Goal: Information Seeking & Learning: Learn about a topic

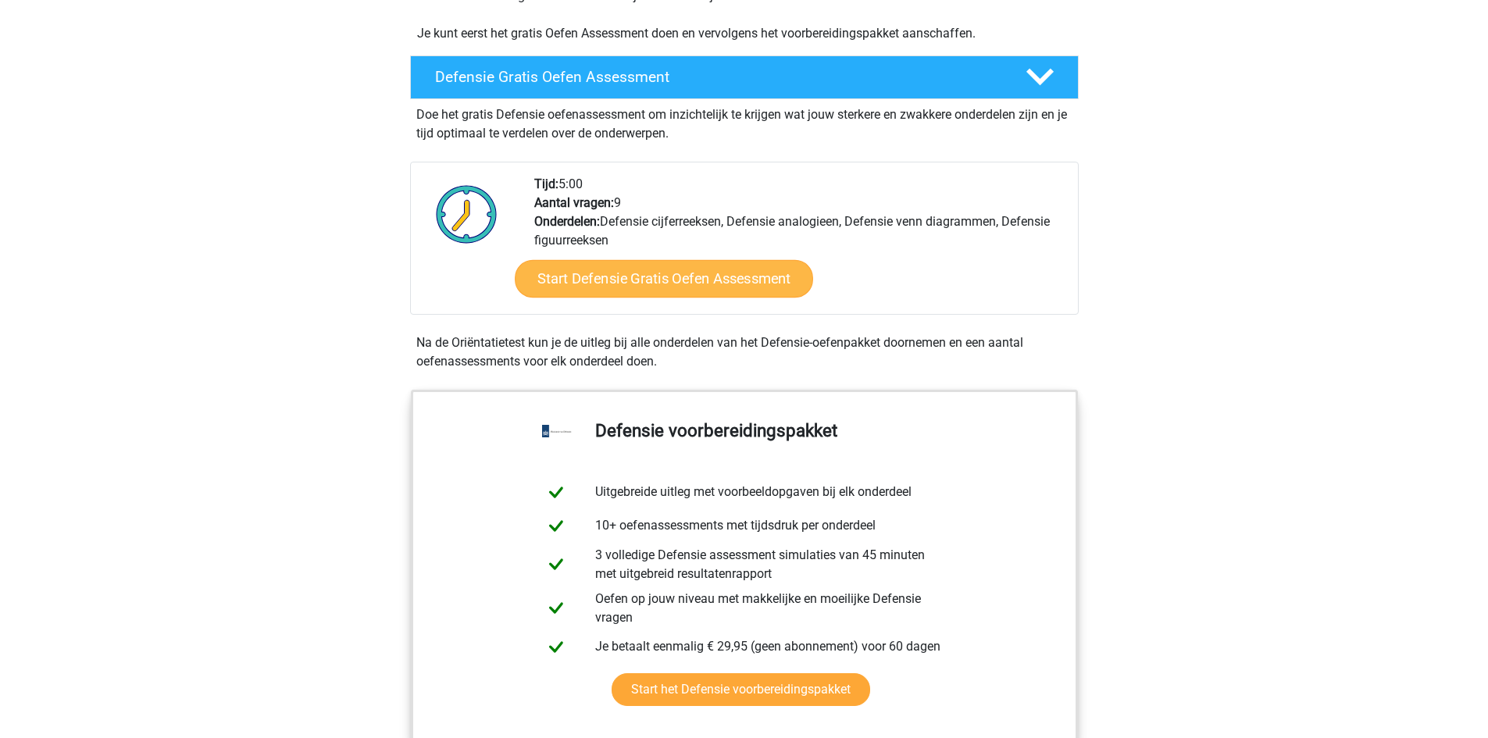
scroll to position [313, 0]
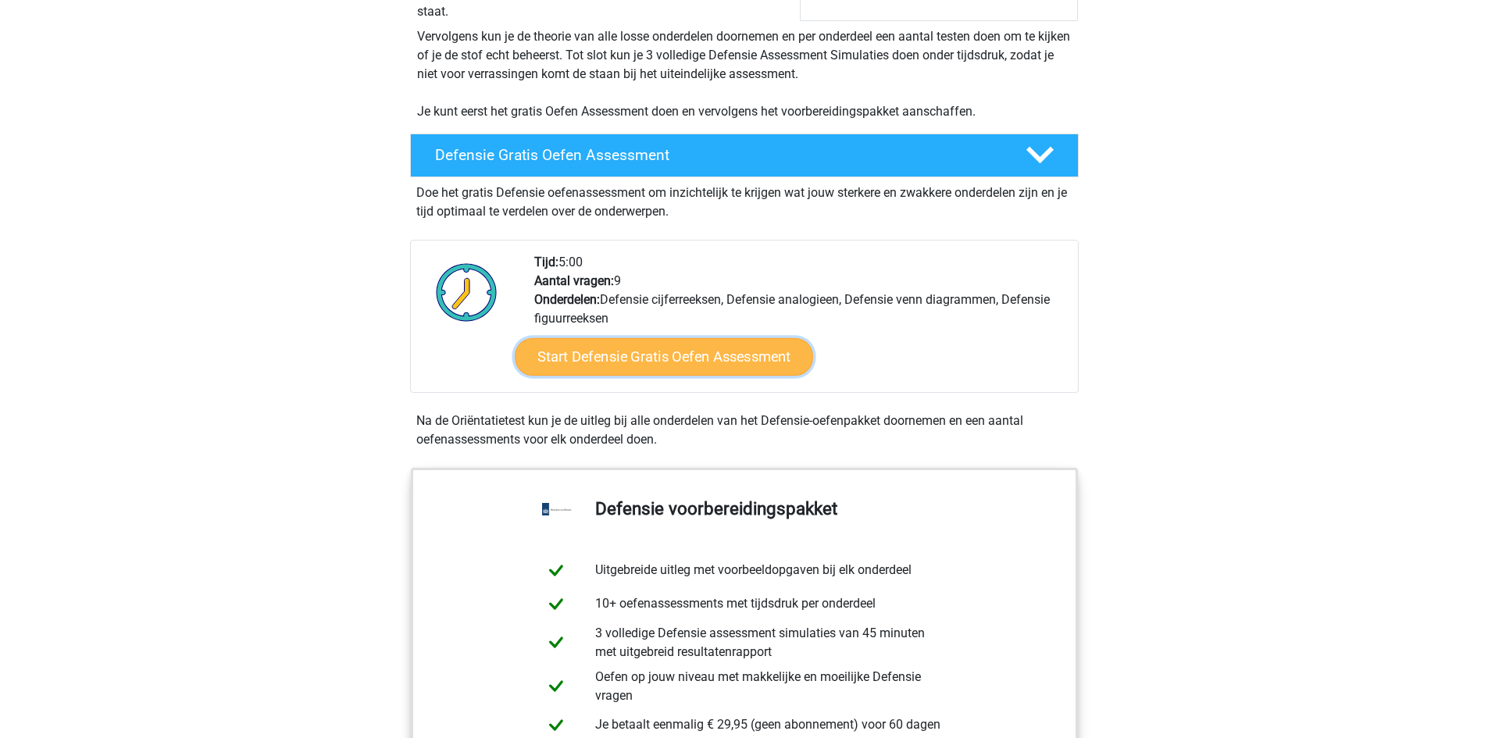
click at [660, 353] on link "Start Defensie Gratis Oefen Assessment" at bounding box center [664, 357] width 298 height 38
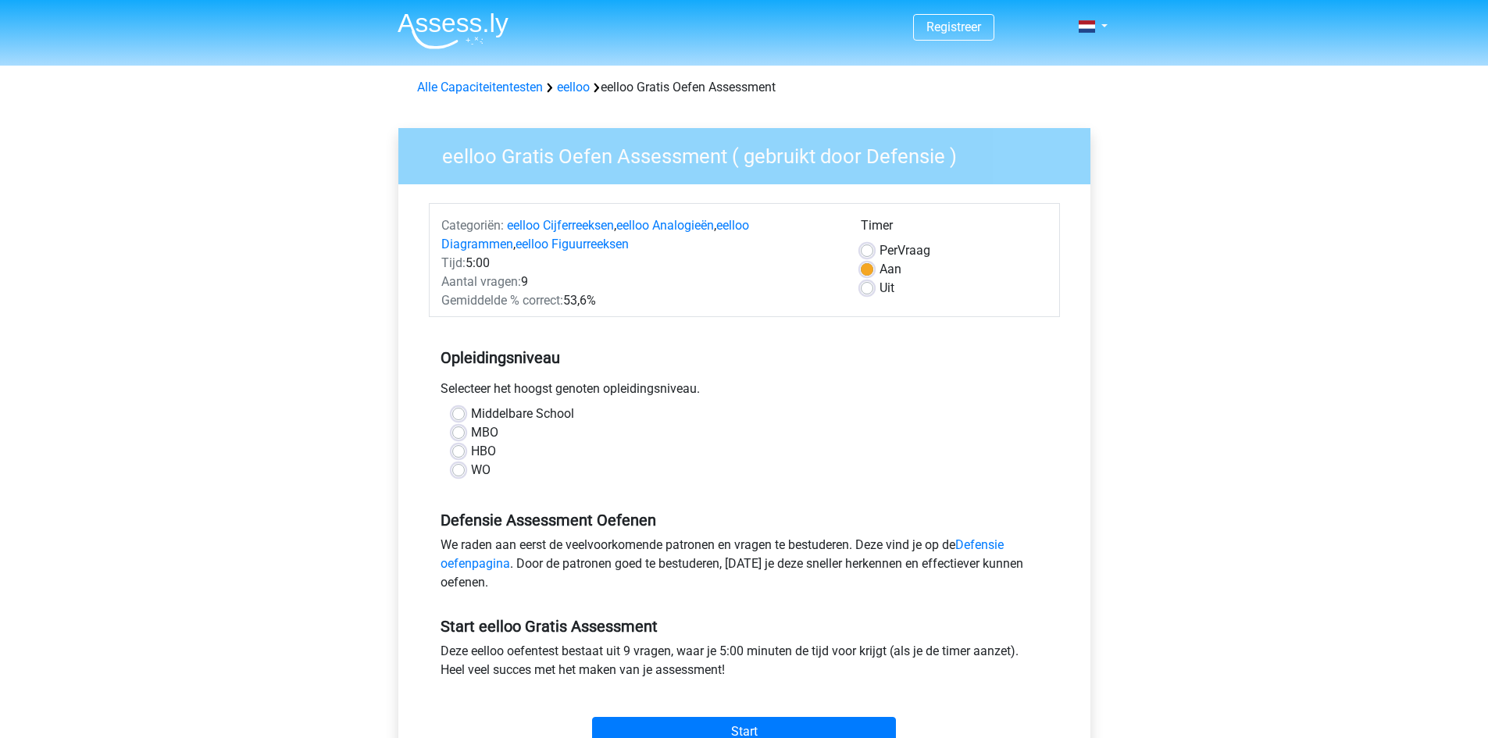
click at [471, 432] on label "MBO" at bounding box center [484, 432] width 27 height 19
click at [461, 432] on input "MBO" at bounding box center [458, 431] width 13 height 16
radio input "true"
click at [471, 451] on label "HBO" at bounding box center [483, 451] width 25 height 19
click at [461, 451] on input "HBO" at bounding box center [458, 450] width 13 height 16
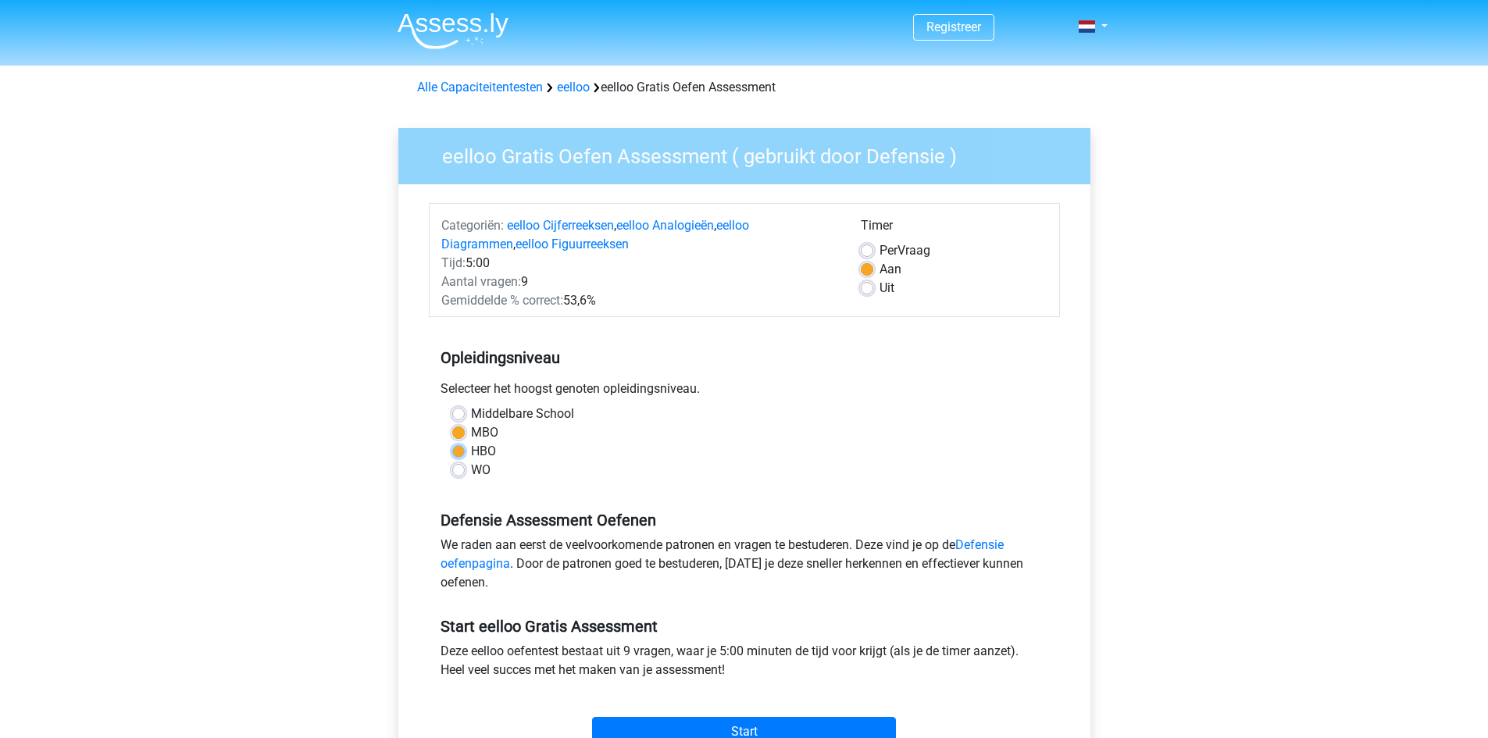
radio input "true"
click at [471, 431] on label "MBO" at bounding box center [484, 432] width 27 height 19
click at [463, 431] on input "MBO" at bounding box center [458, 431] width 13 height 16
radio input "true"
click at [471, 449] on label "HBO" at bounding box center [483, 451] width 25 height 19
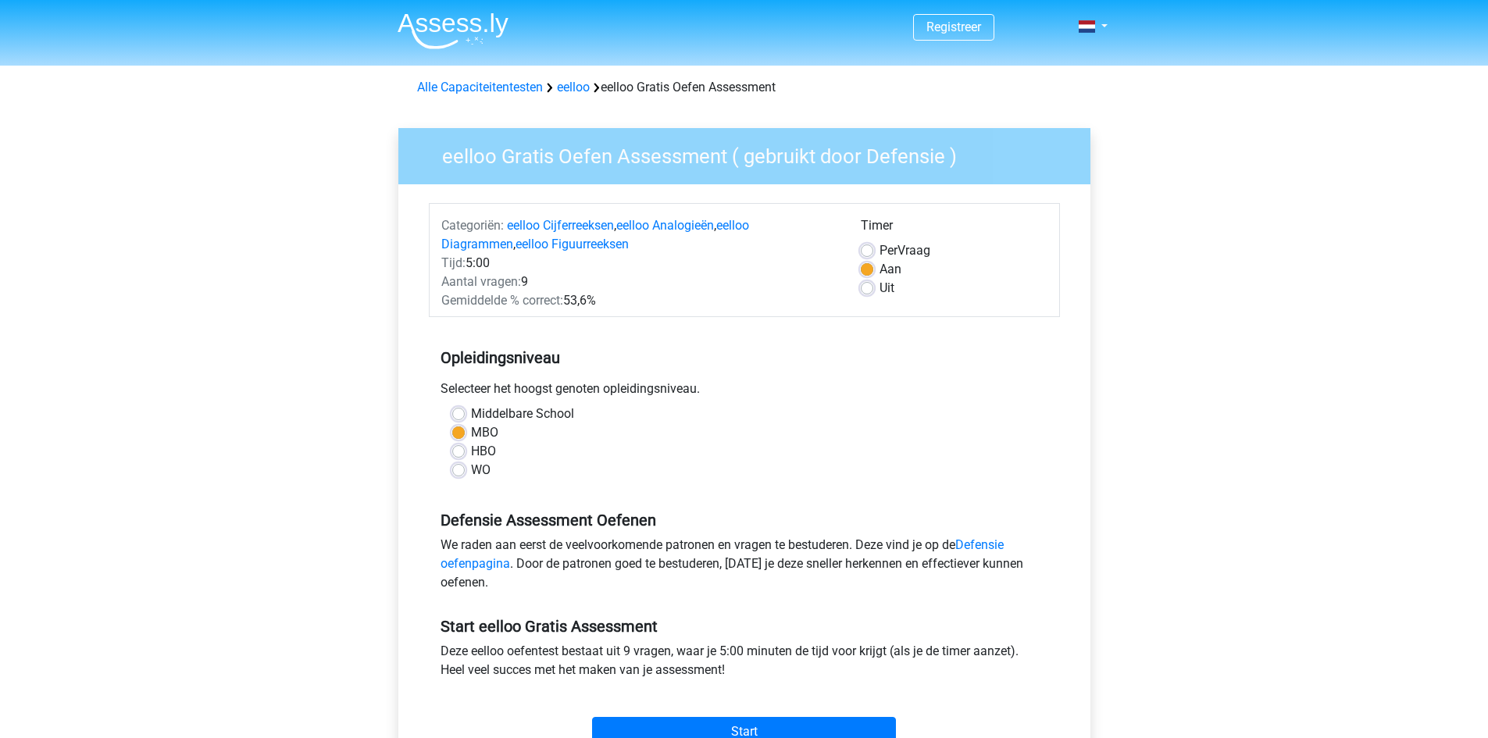
click at [458, 449] on input "HBO" at bounding box center [458, 450] width 13 height 16
radio input "true"
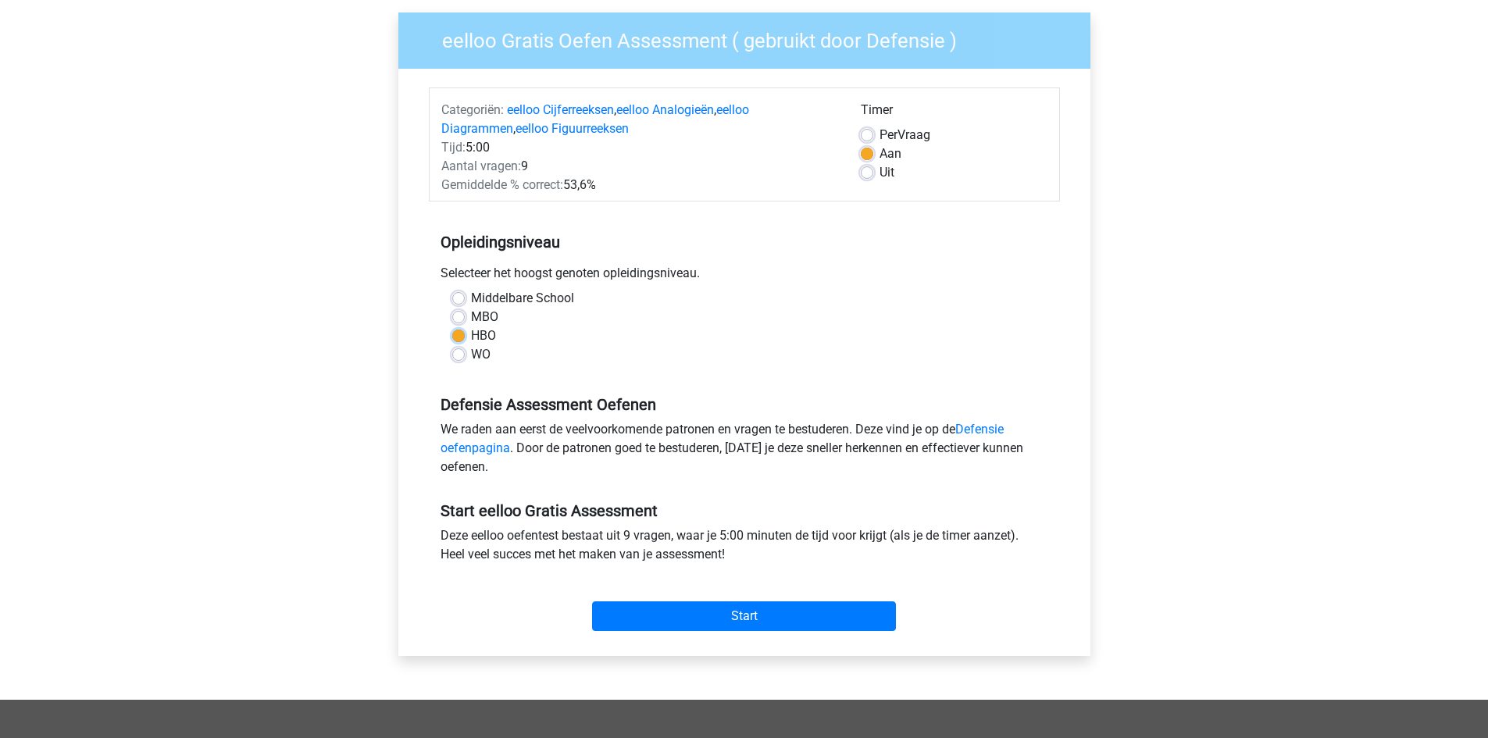
scroll to position [156, 0]
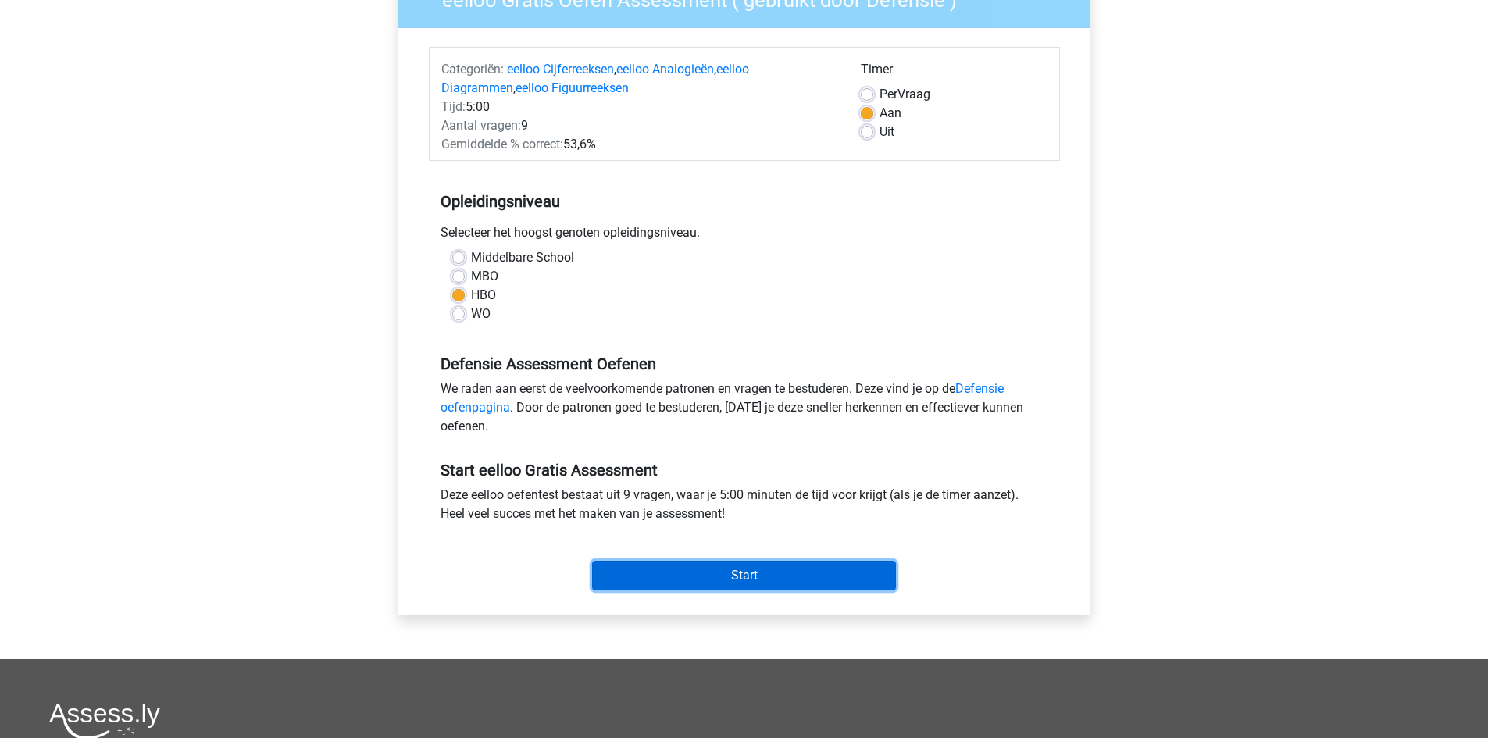
click at [762, 573] on input "Start" at bounding box center [744, 576] width 304 height 30
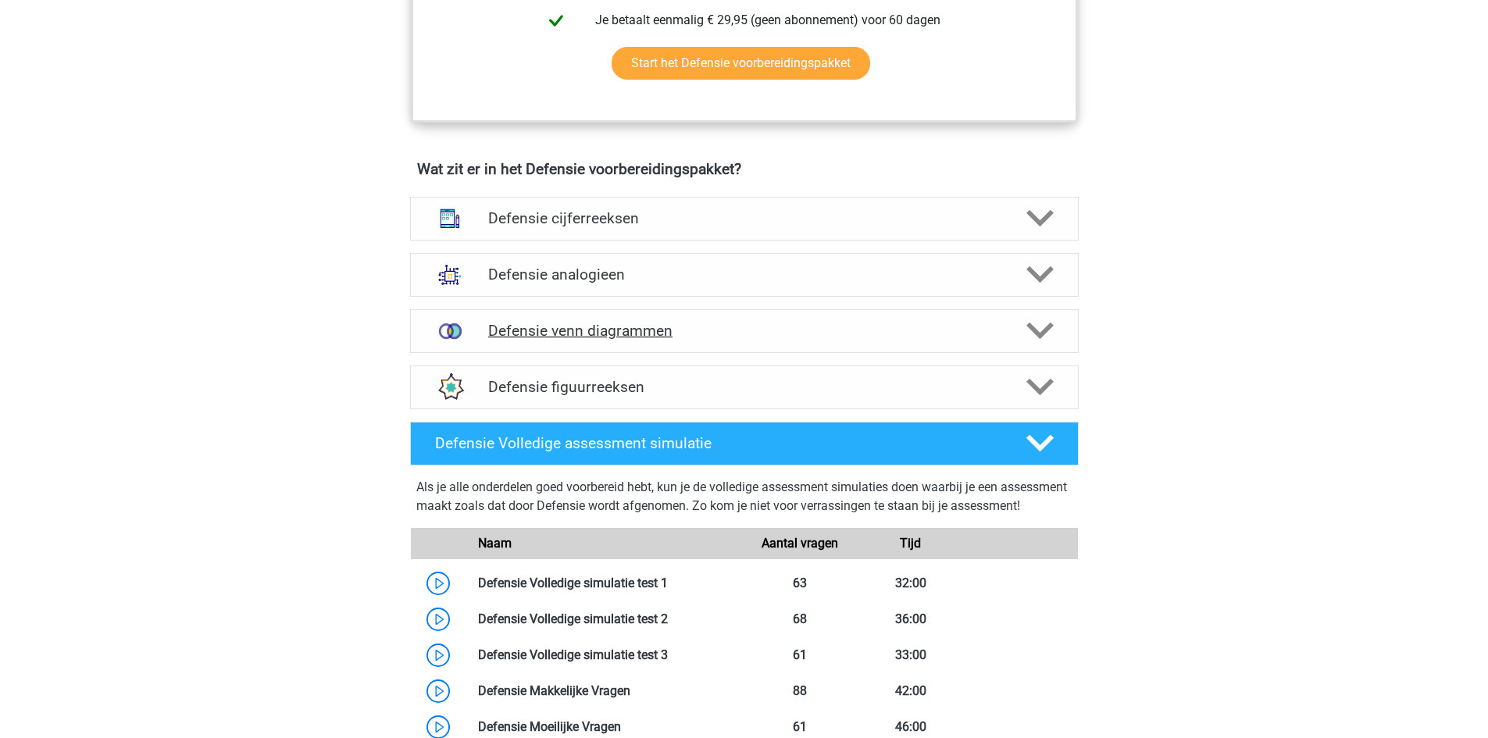
scroll to position [1016, 0]
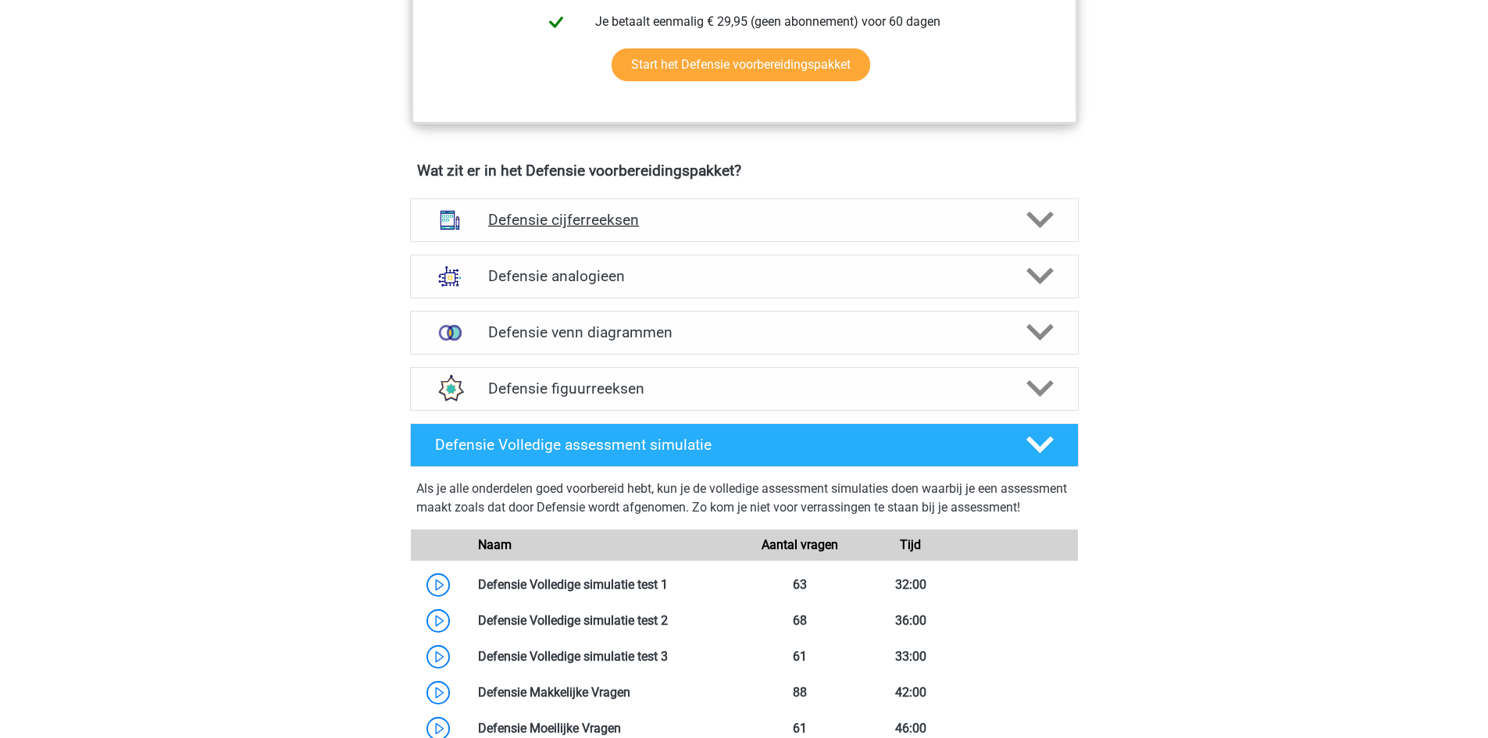
click at [902, 216] on h4 "Defensie cijferreeksen" at bounding box center [744, 220] width 512 height 18
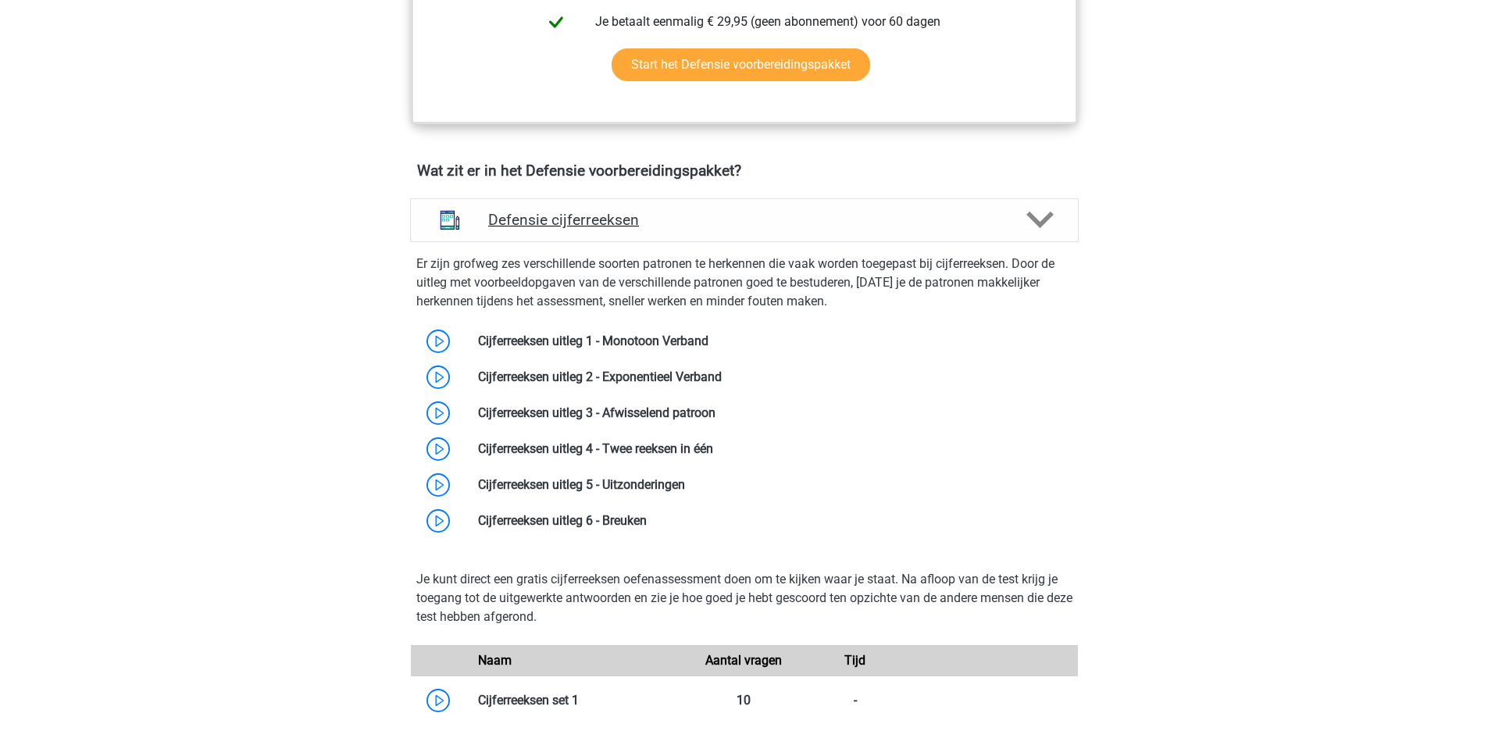
click at [902, 215] on h4 "Defensie cijferreeksen" at bounding box center [744, 220] width 512 height 18
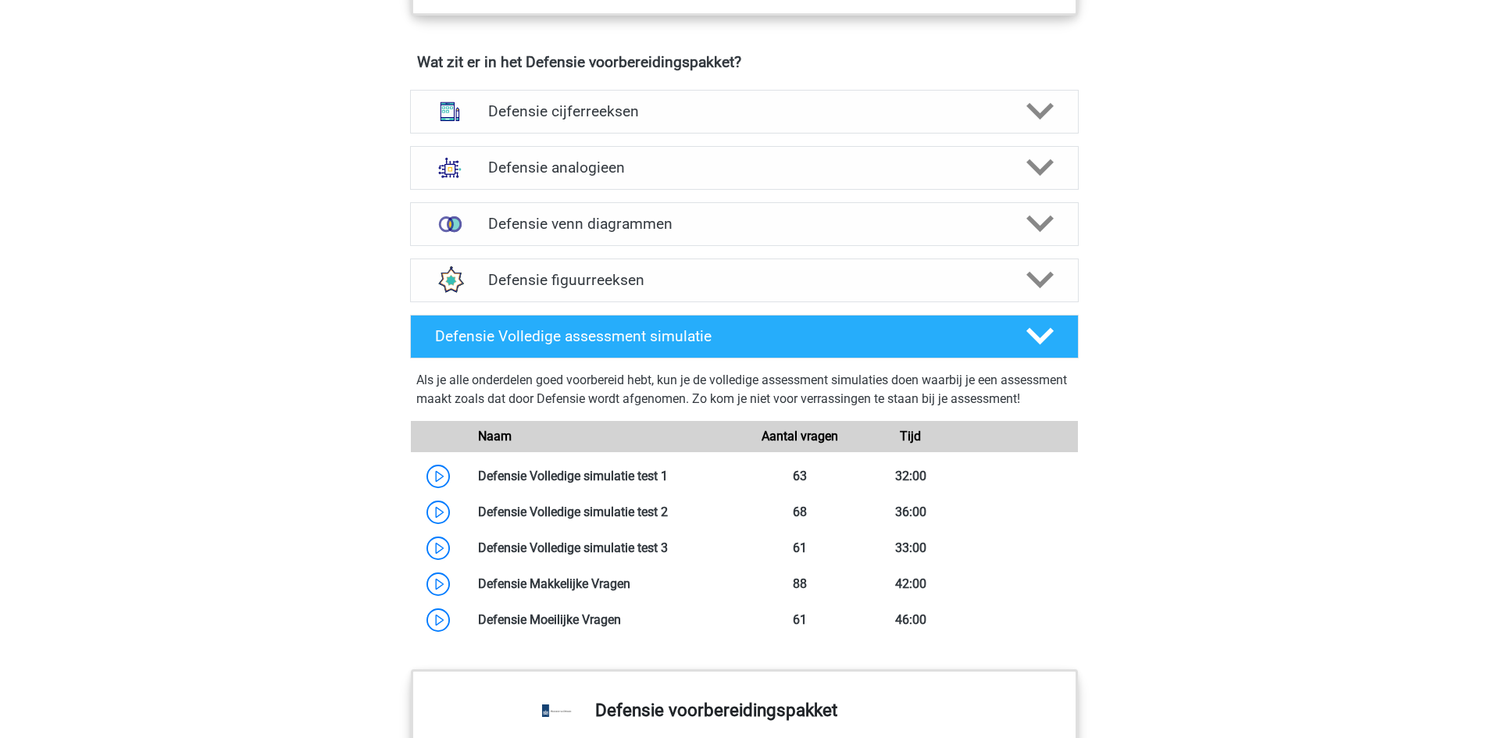
scroll to position [1094, 0]
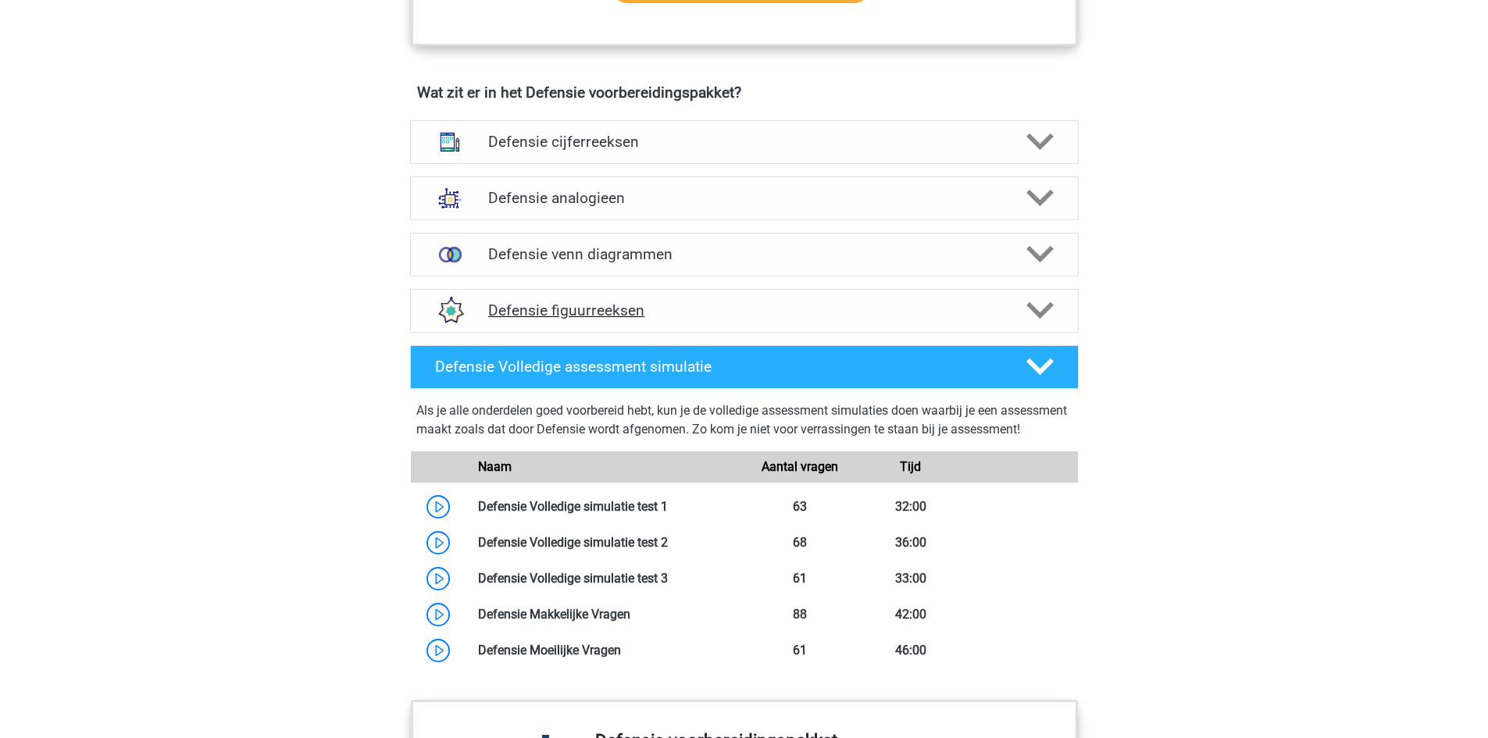
click at [991, 304] on h4 "Defensie figuurreeksen" at bounding box center [744, 311] width 512 height 18
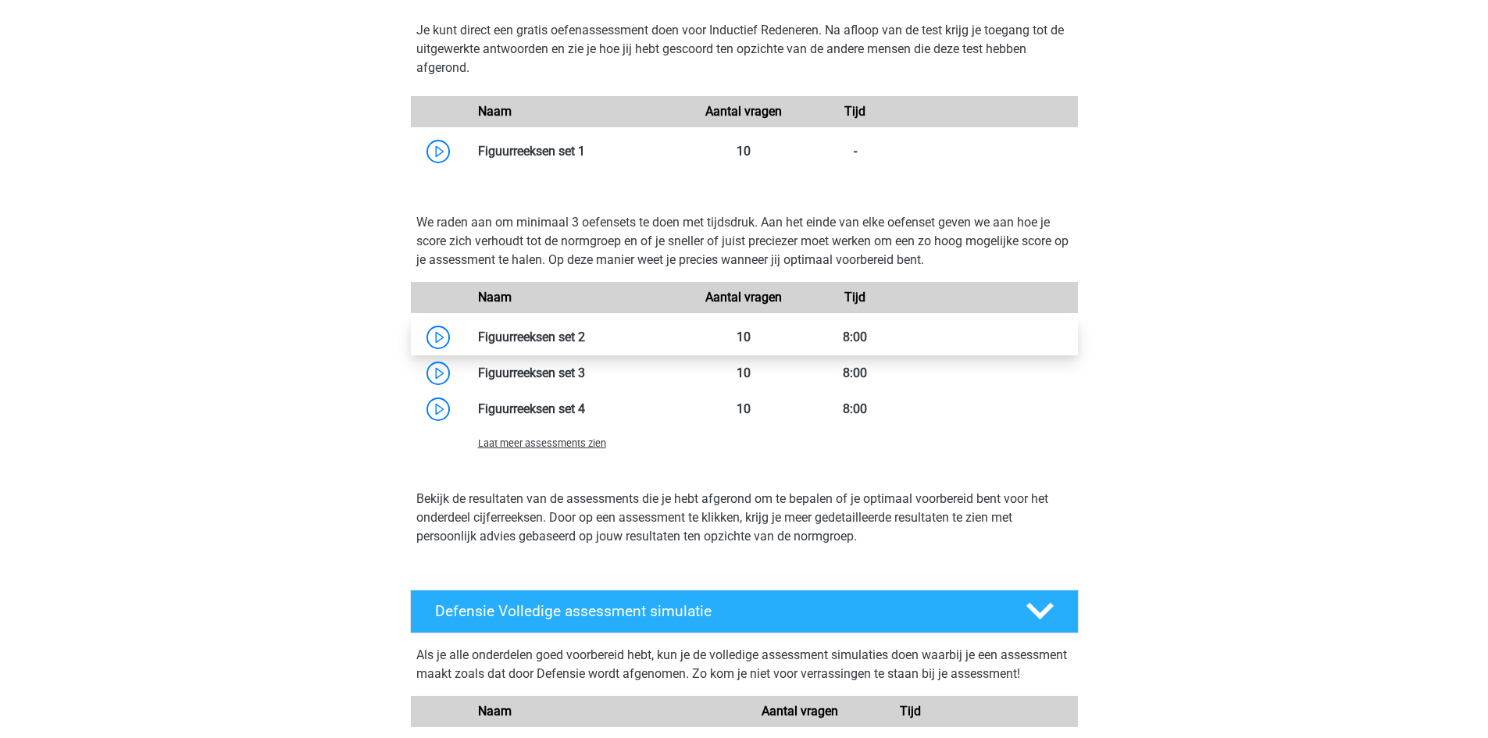
scroll to position [1485, 0]
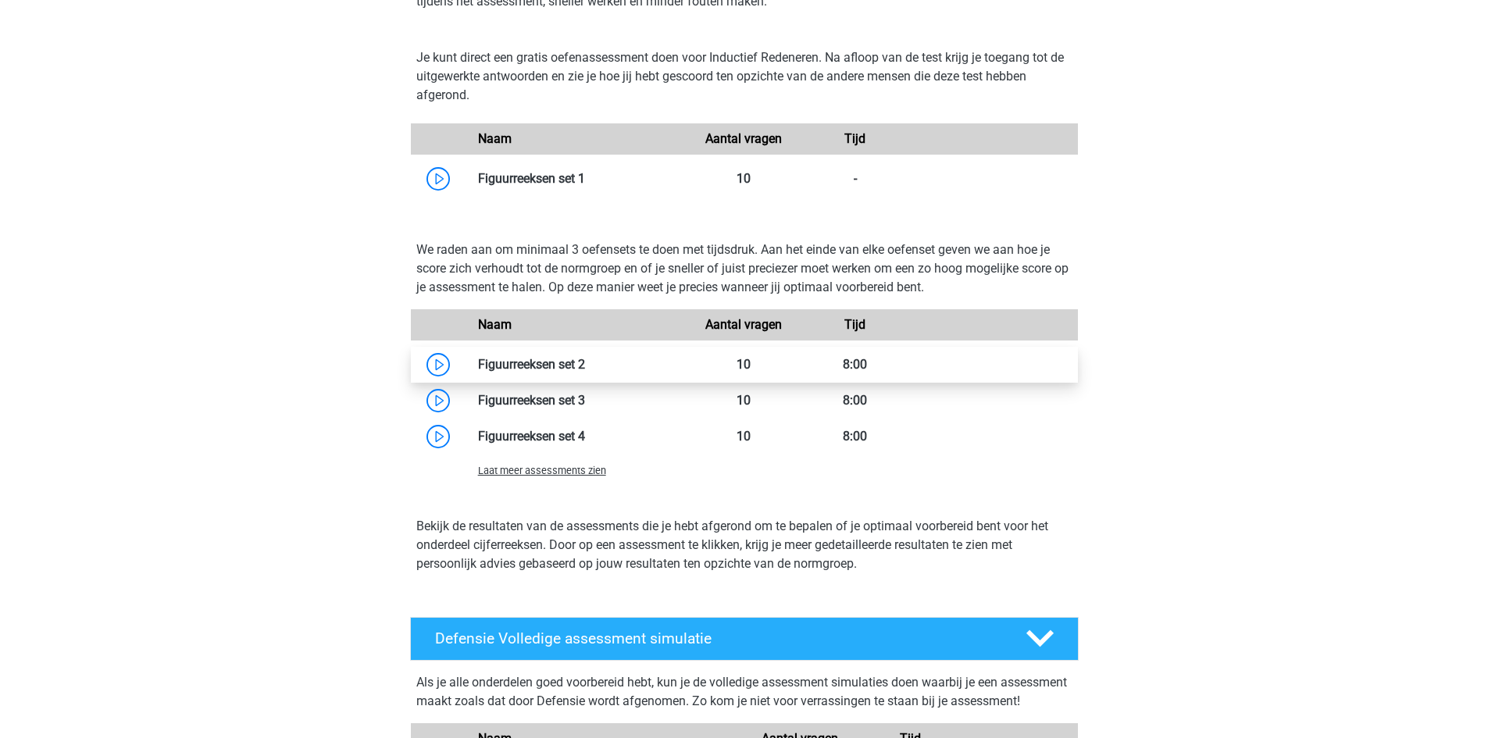
click at [585, 358] on link at bounding box center [585, 364] width 0 height 15
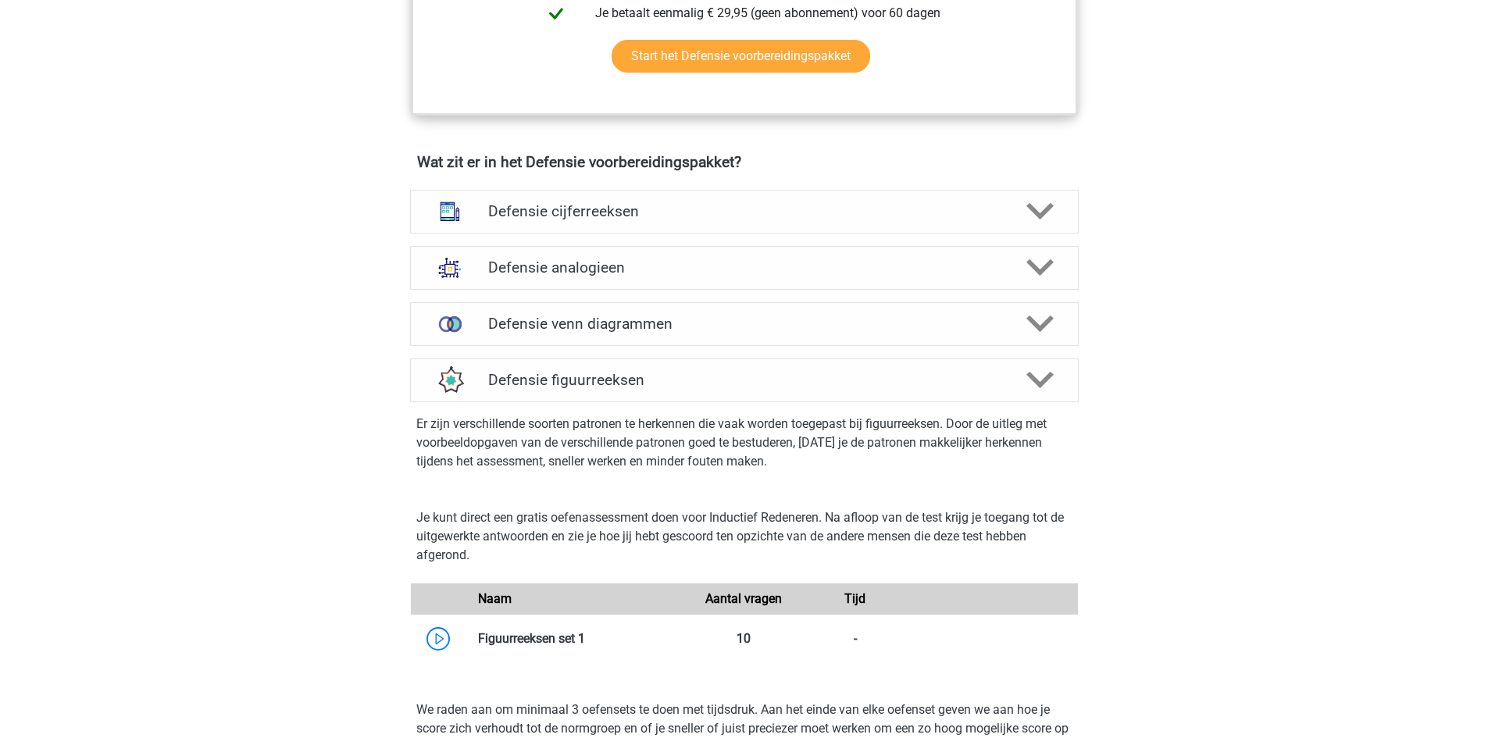
scroll to position [938, 0]
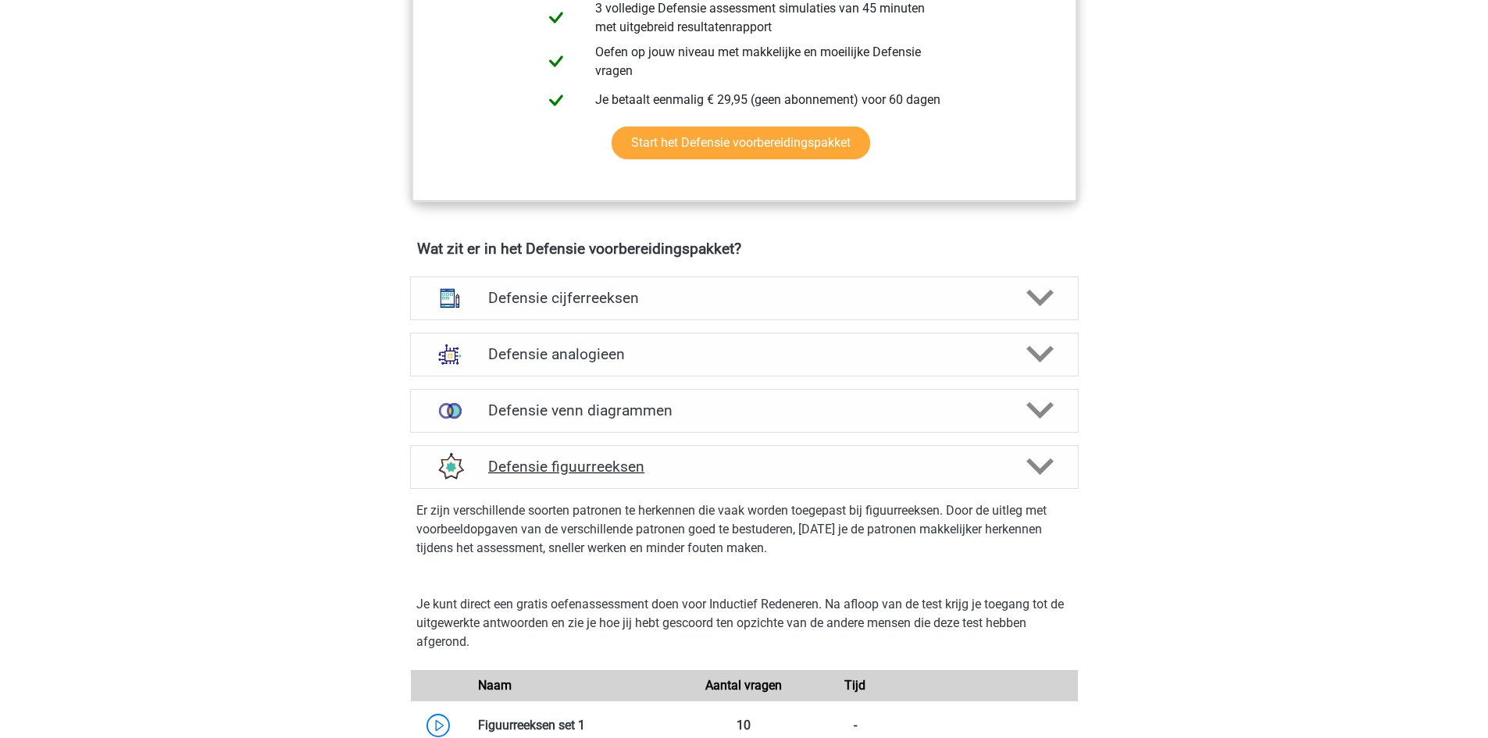
click at [1061, 466] on div at bounding box center [1038, 466] width 53 height 27
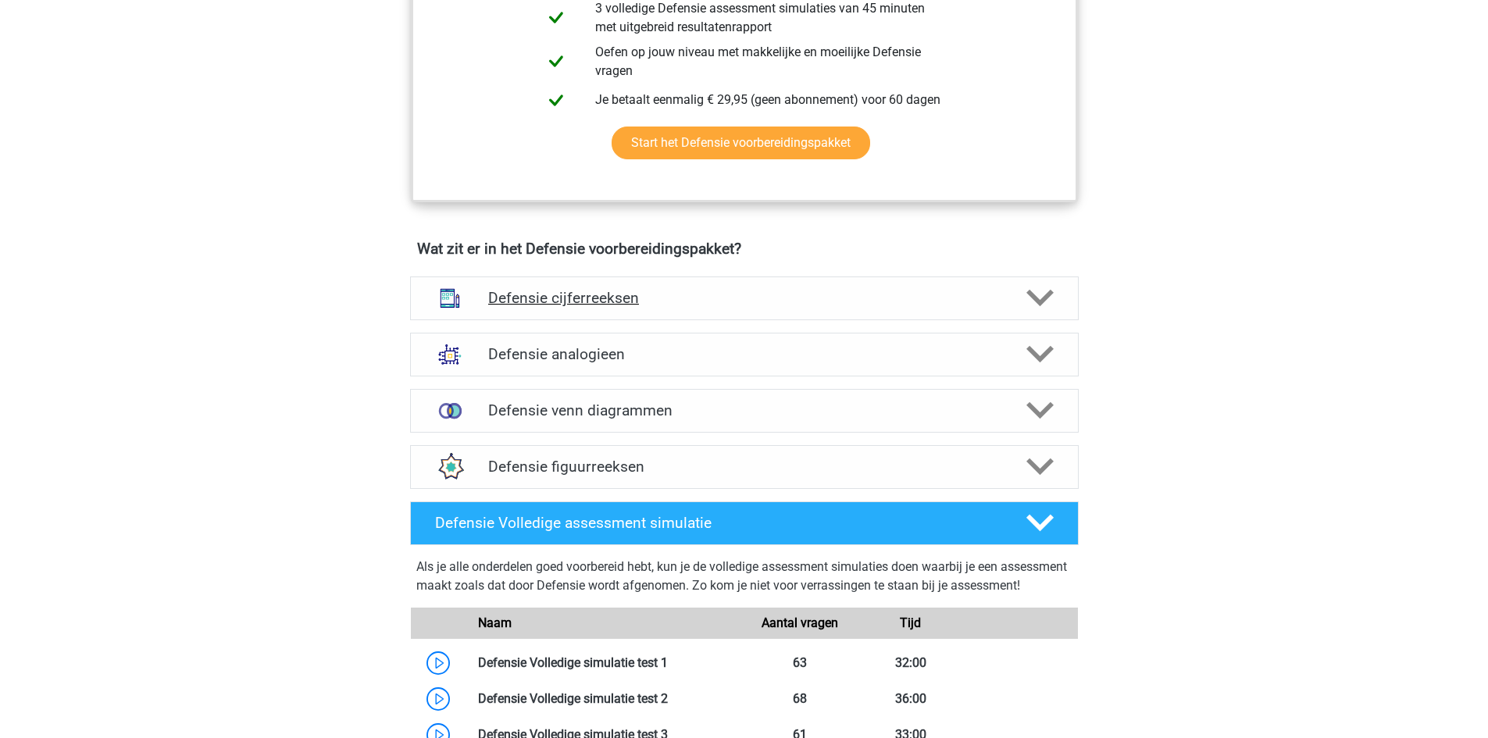
click at [1044, 295] on icon at bounding box center [1040, 297] width 27 height 27
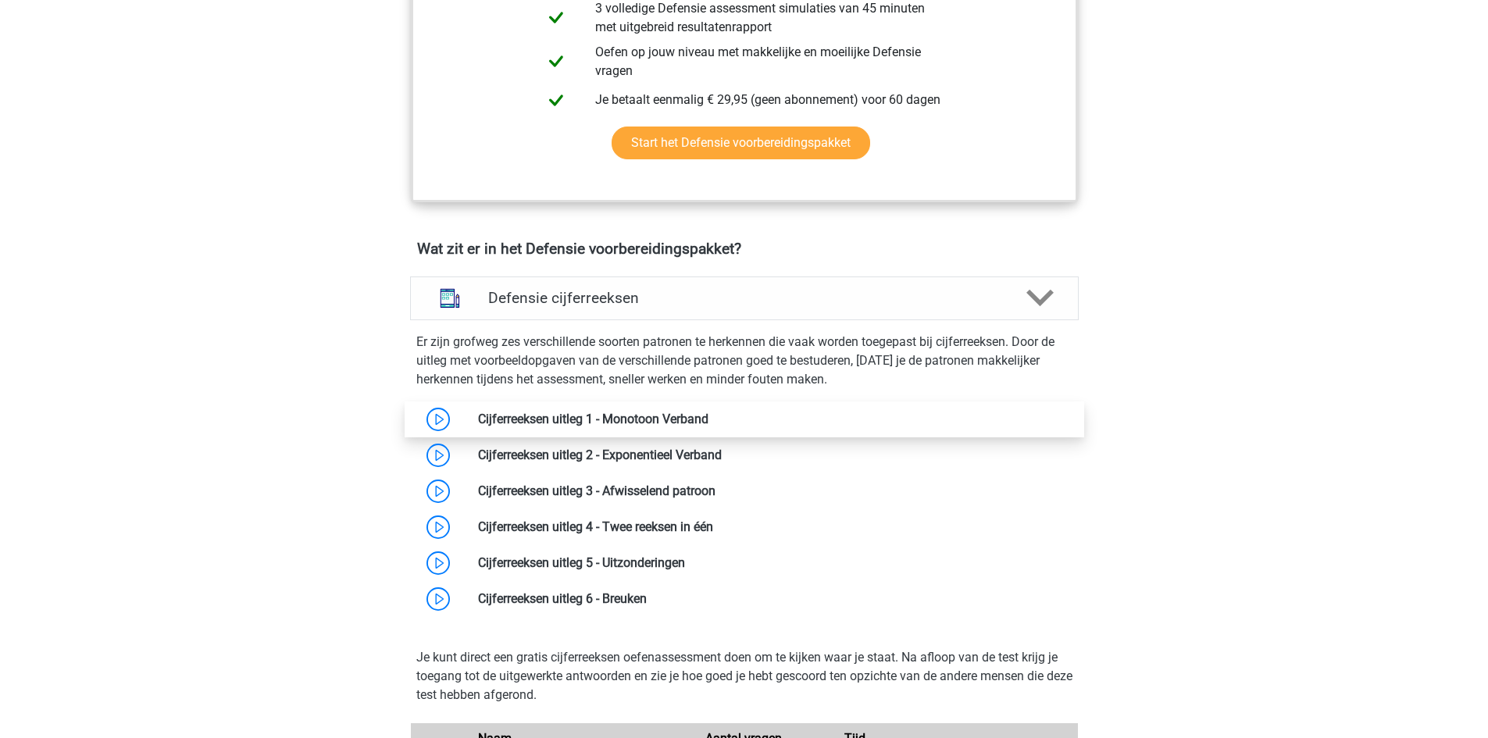
click at [709, 420] on link at bounding box center [709, 419] width 0 height 15
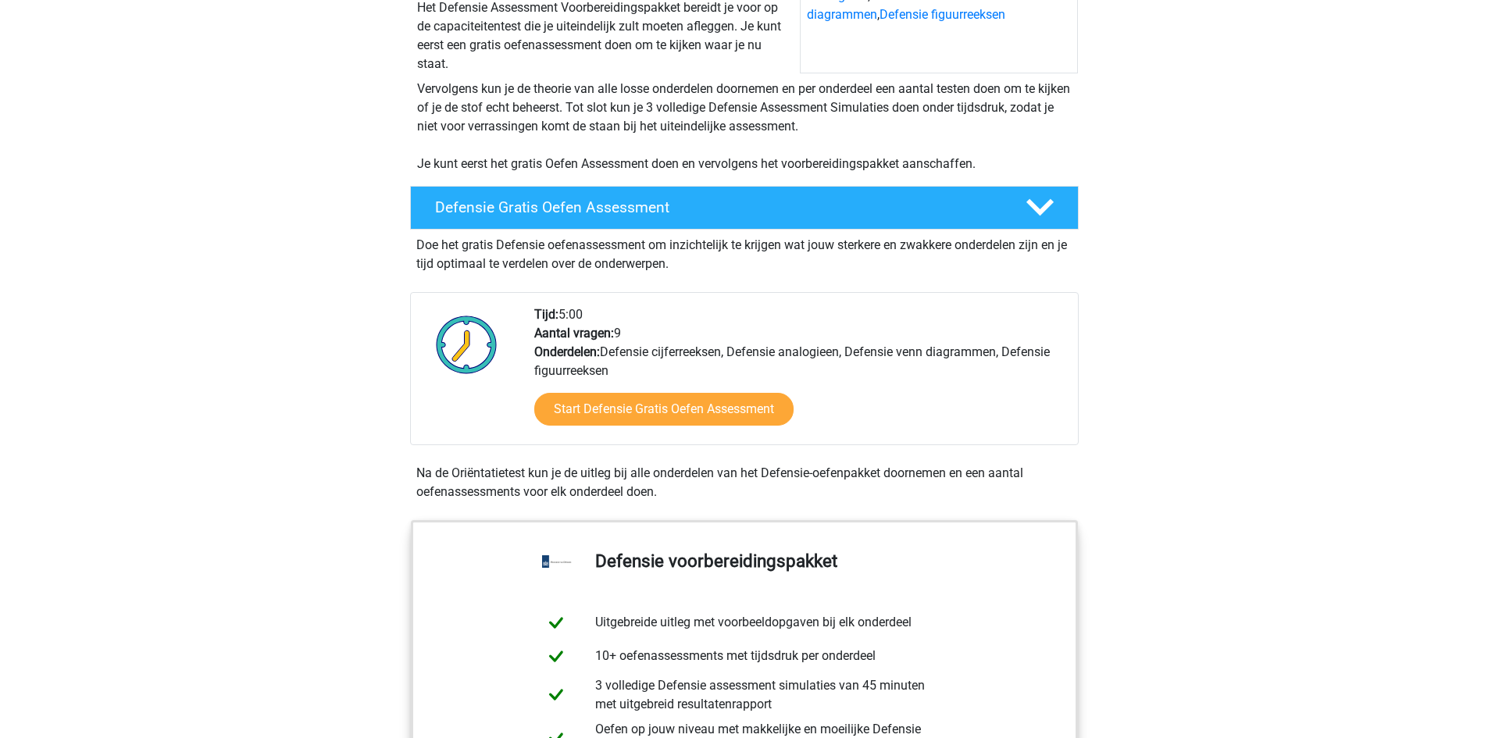
scroll to position [156, 0]
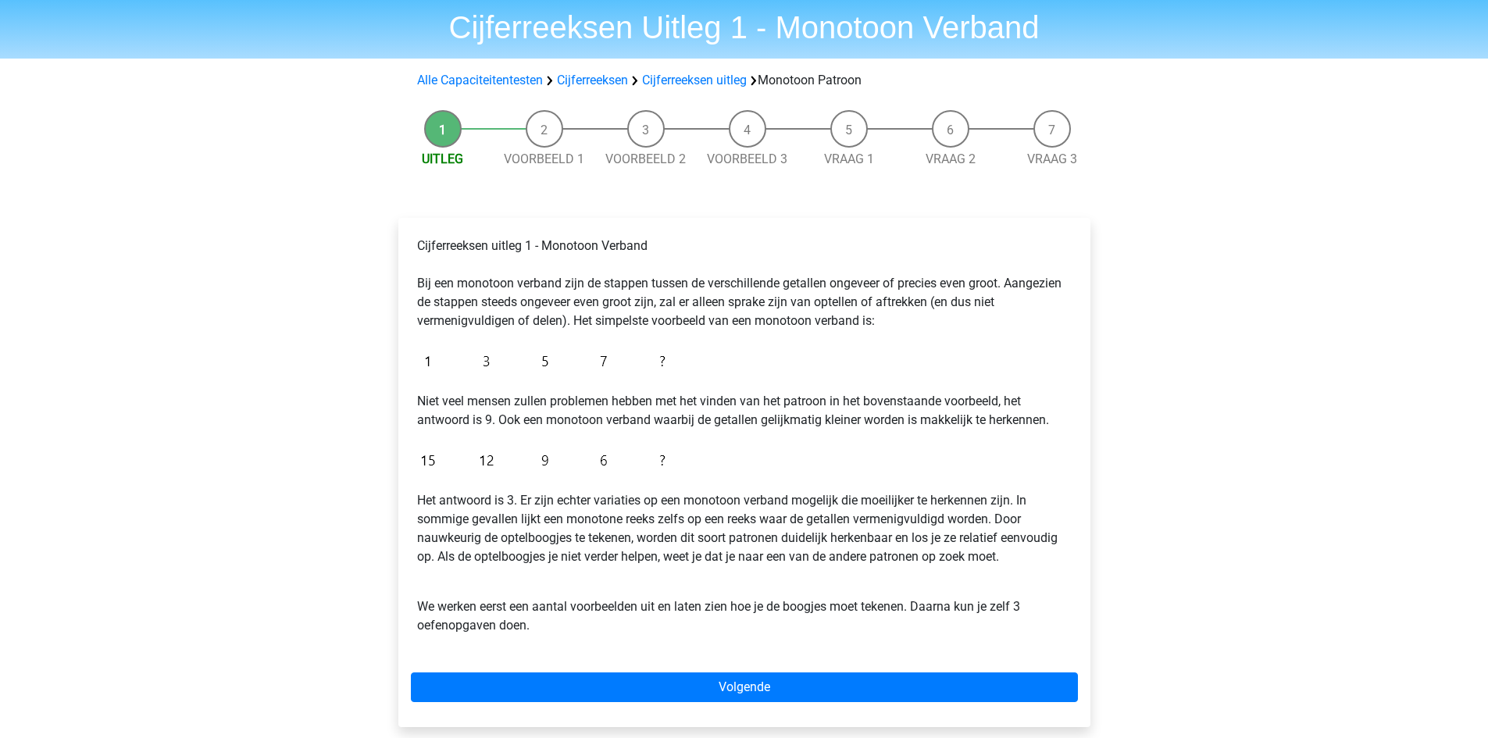
scroll to position [78, 0]
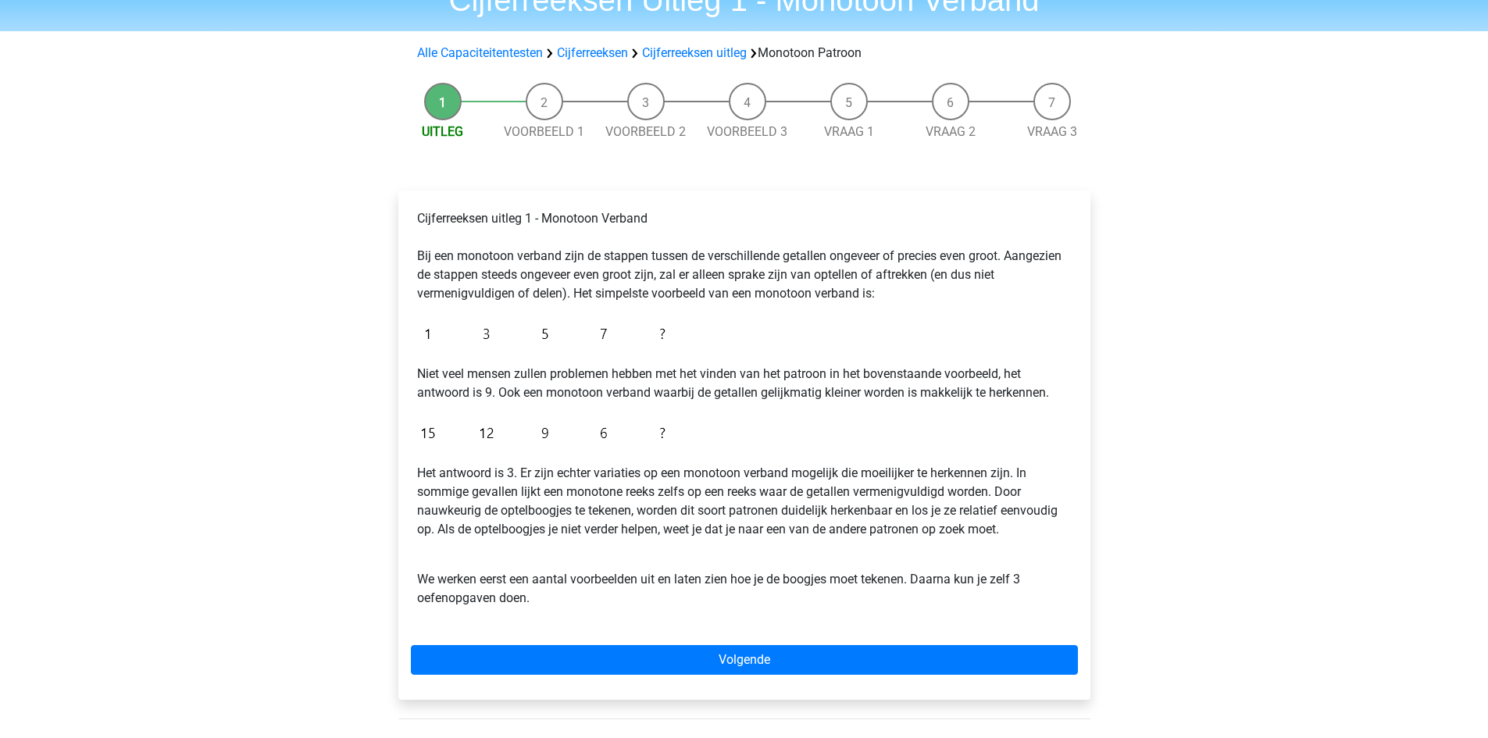
click at [425, 321] on img at bounding box center [545, 334] width 256 height 37
click at [438, 338] on img at bounding box center [545, 334] width 256 height 37
click at [520, 341] on img at bounding box center [545, 334] width 256 height 37
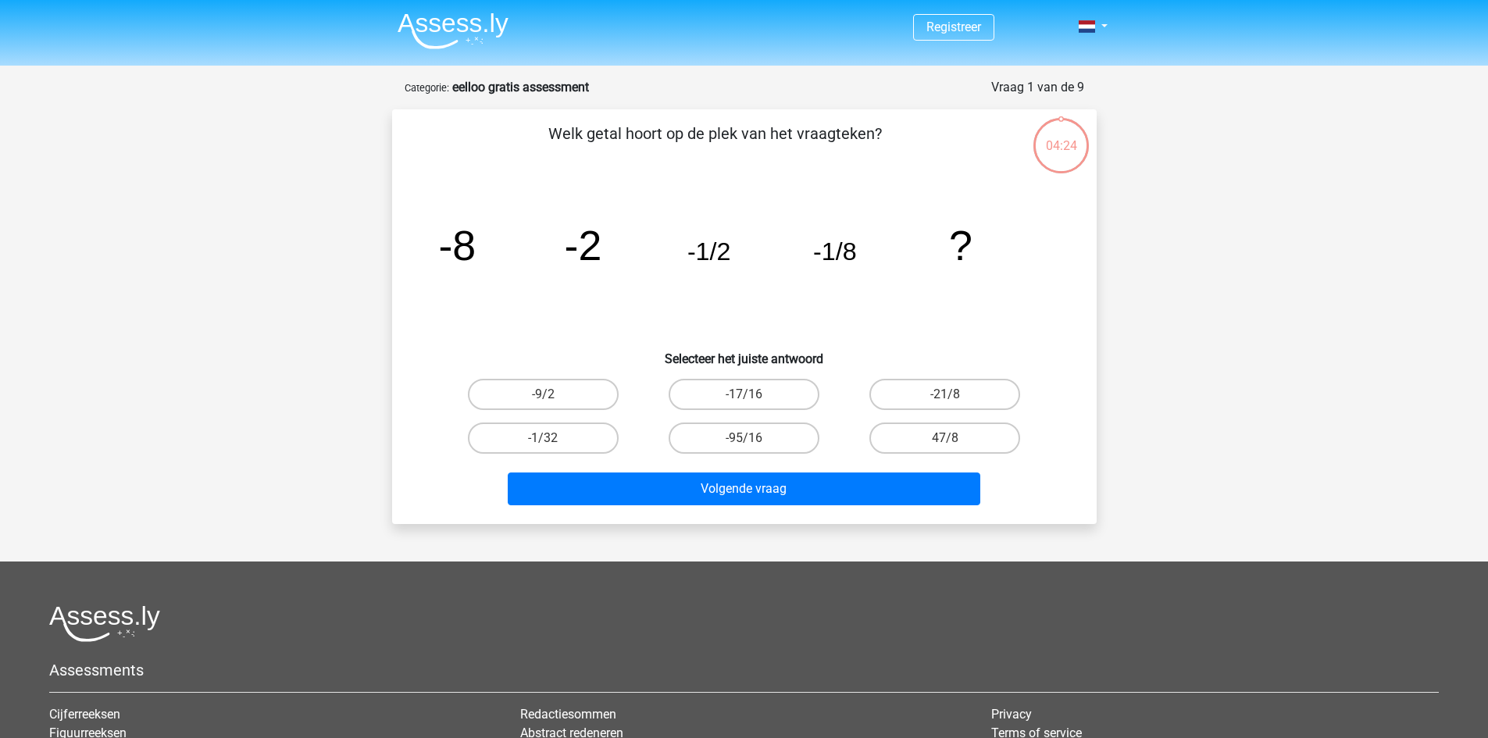
click at [524, 95] on div "Vraag 1 van de 9 Categorie: eelloo gratis assessment" at bounding box center [745, 87] width 680 height 19
click at [518, 77] on div "Registreer" at bounding box center [744, 487] width 1488 height 974
click at [1070, 148] on div "04:22" at bounding box center [1061, 135] width 59 height 39
click at [590, 431] on label "-1/32" at bounding box center [543, 438] width 151 height 31
click at [553, 438] on input "-1/32" at bounding box center [548, 443] width 10 height 10
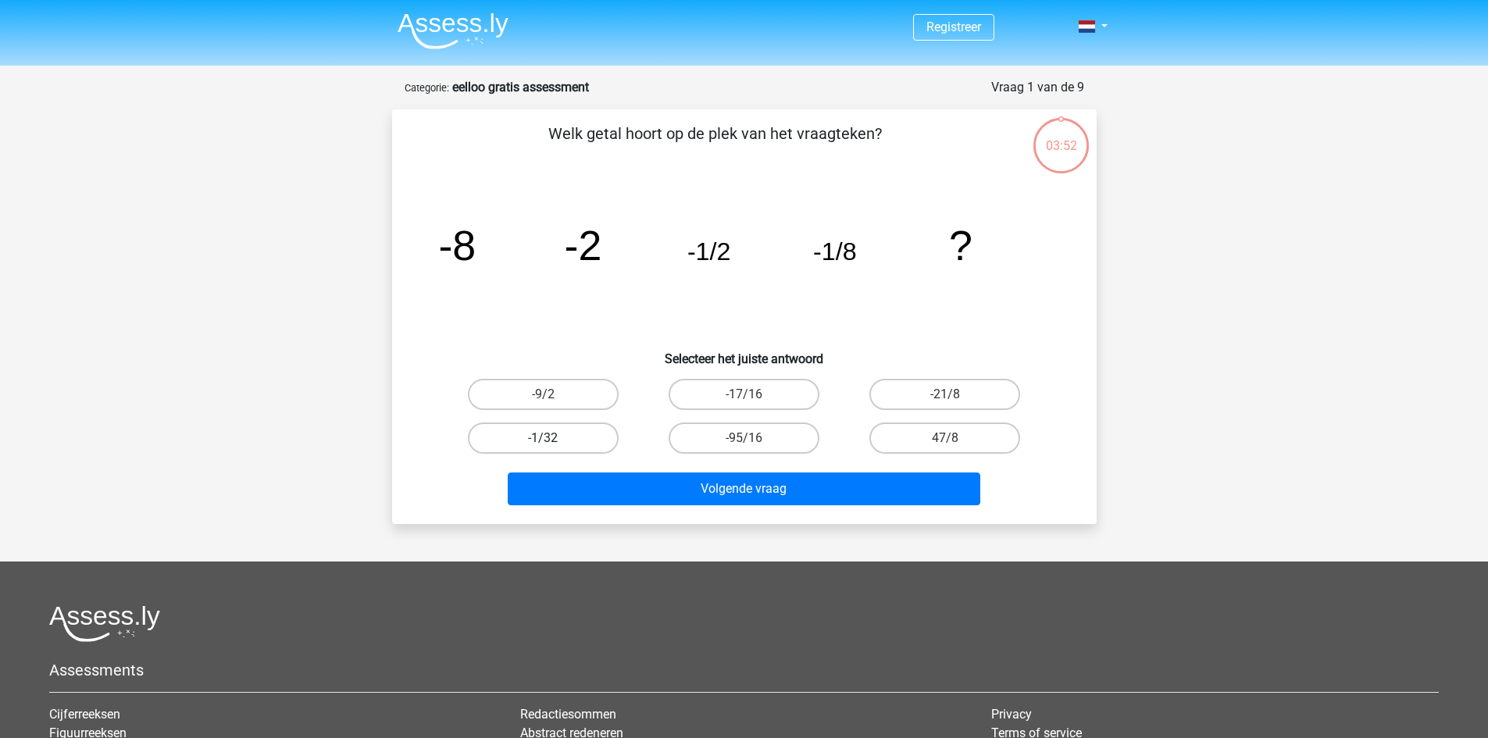
radio input "true"
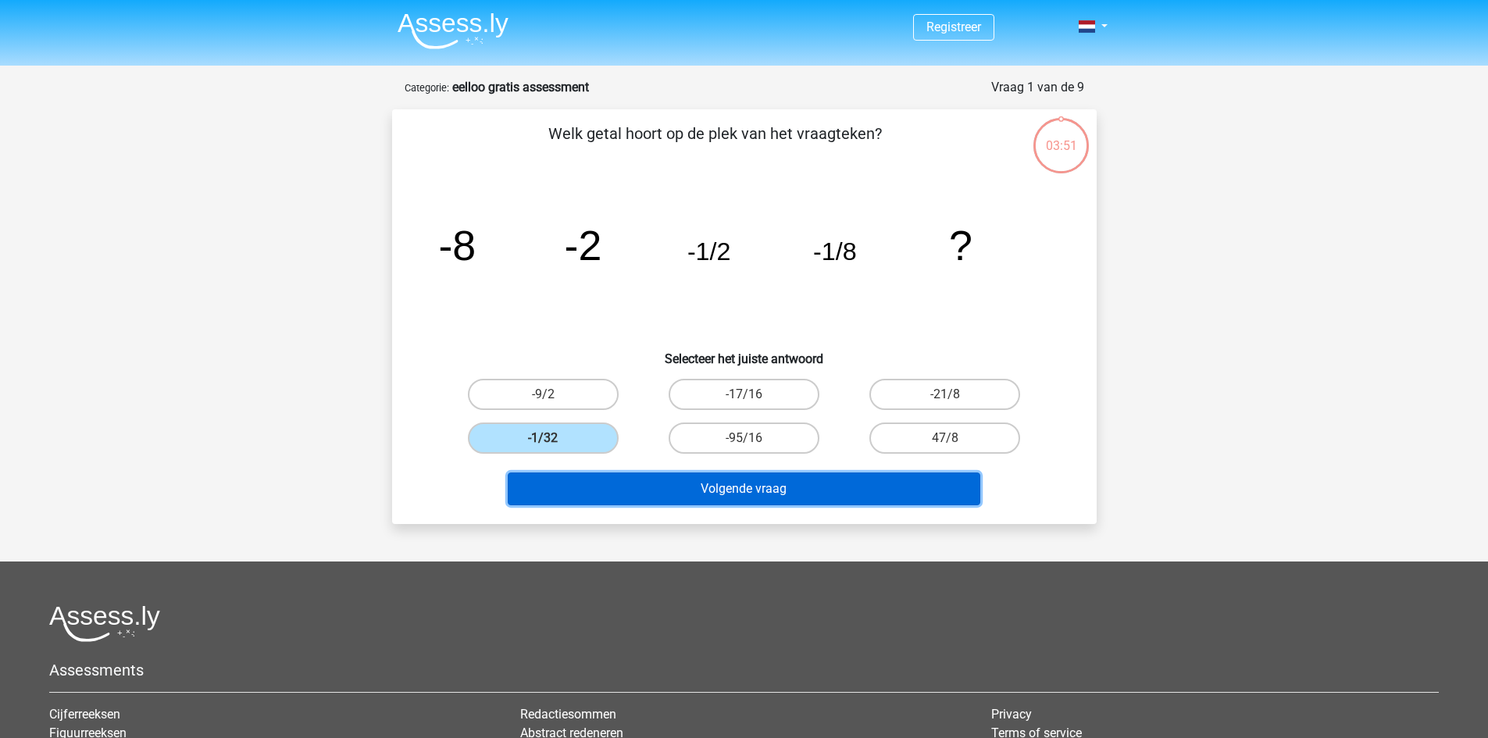
click at [737, 484] on button "Volgende vraag" at bounding box center [744, 489] width 473 height 33
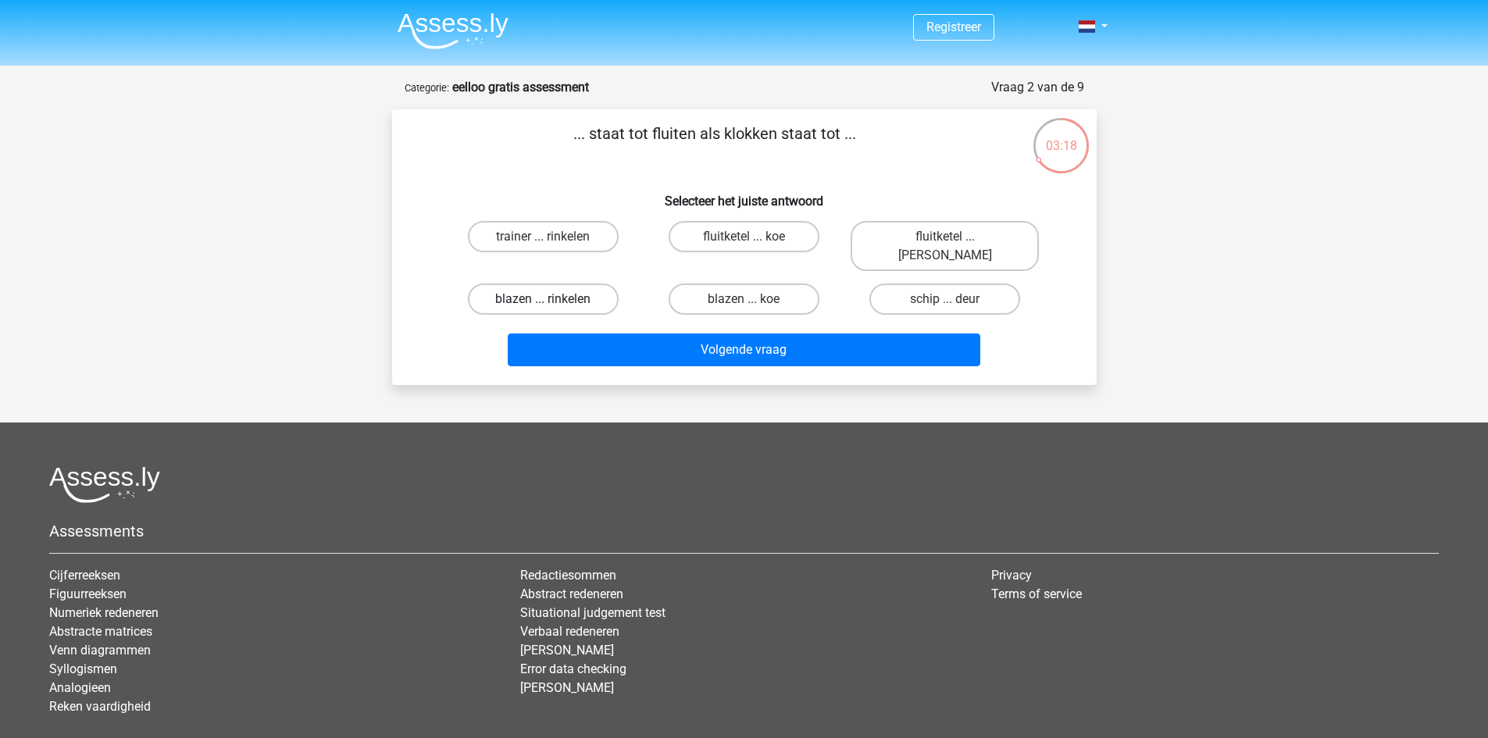
click at [562, 284] on label "blazen ... rinkelen" at bounding box center [543, 299] width 151 height 31
click at [553, 299] on input "blazen ... rinkelen" at bounding box center [548, 304] width 10 height 10
radio input "true"
click at [974, 227] on label "fluitketel ... luiden" at bounding box center [945, 246] width 188 height 50
click at [956, 237] on input "fluitketel ... luiden" at bounding box center [950, 242] width 10 height 10
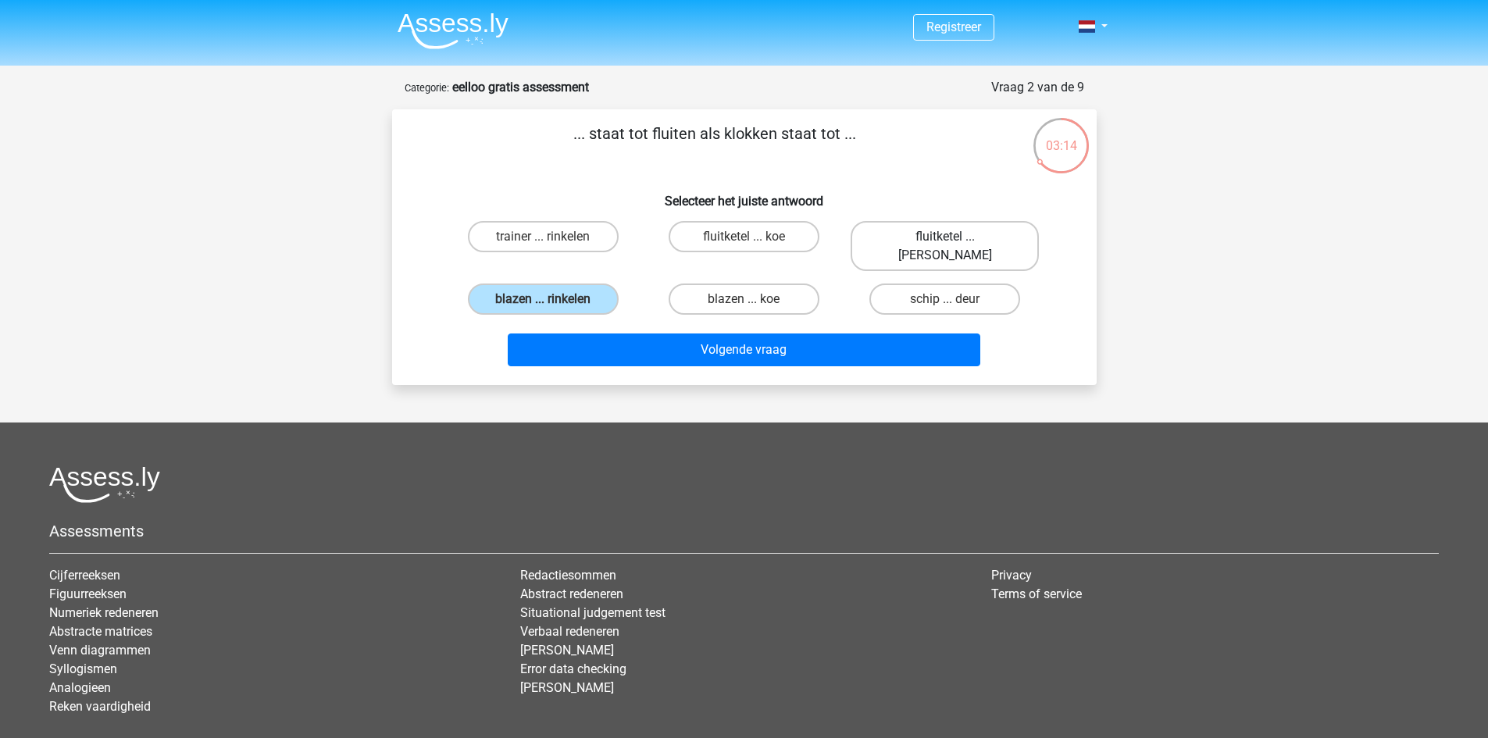
radio input "true"
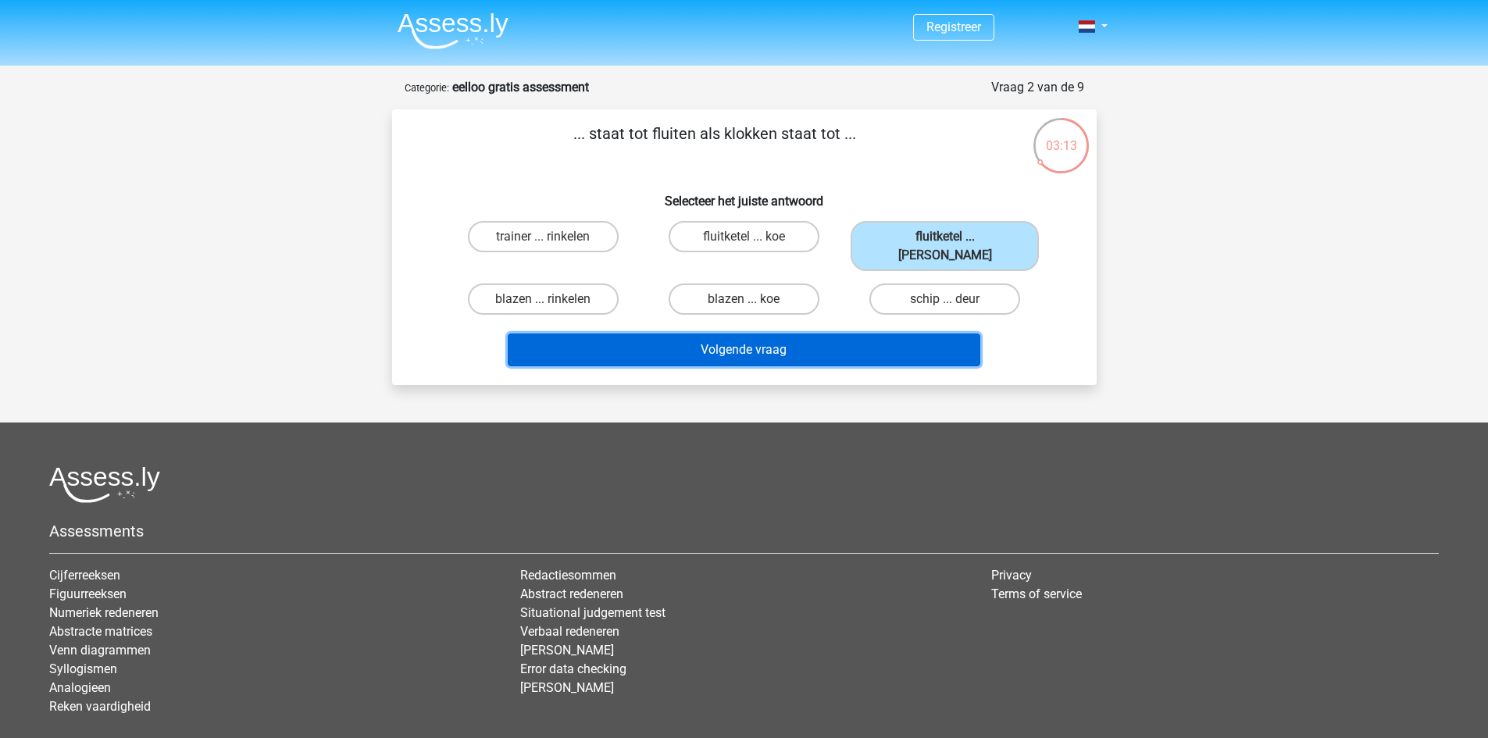
click at [774, 334] on button "Volgende vraag" at bounding box center [744, 350] width 473 height 33
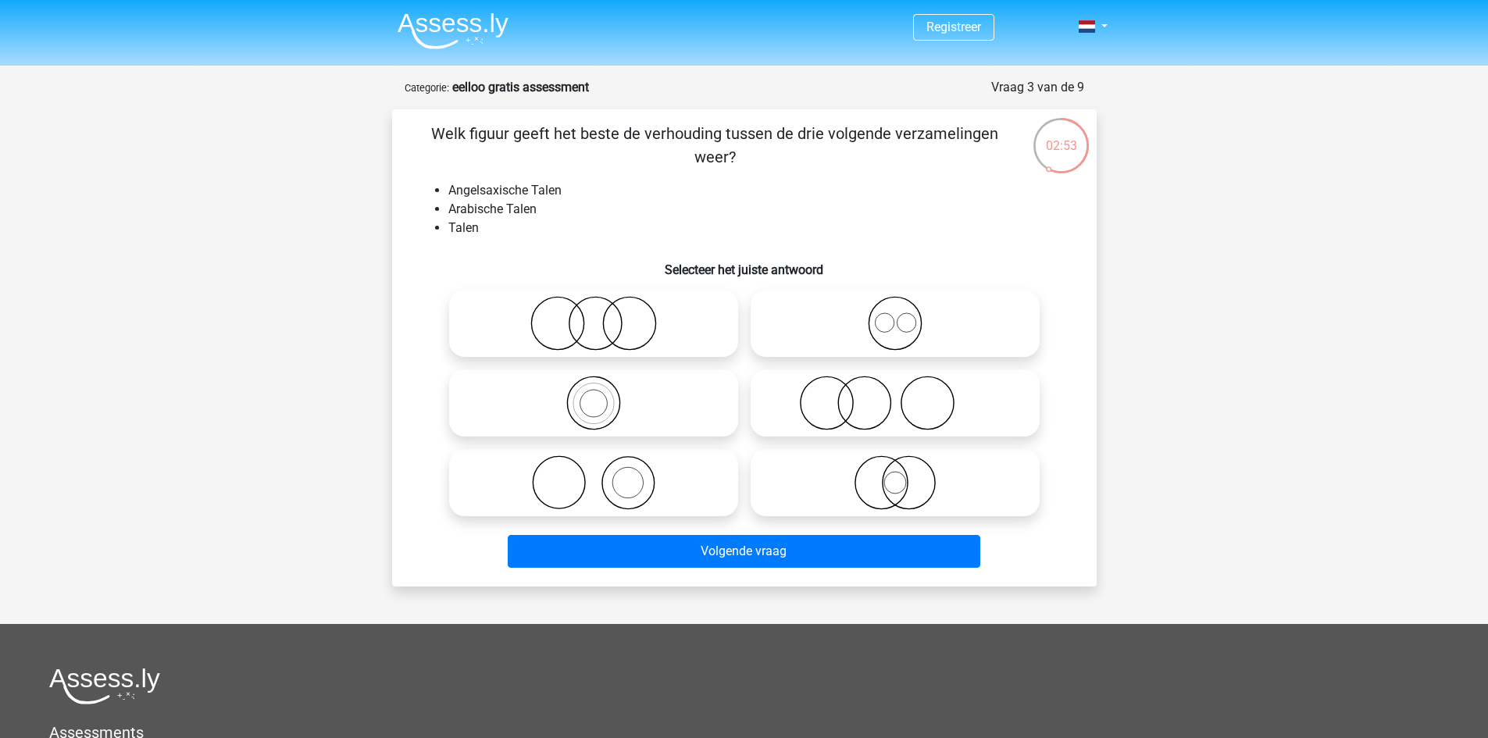
click at [899, 323] on icon at bounding box center [895, 323] width 277 height 55
click at [899, 316] on input "radio" at bounding box center [900, 311] width 10 height 10
radio input "true"
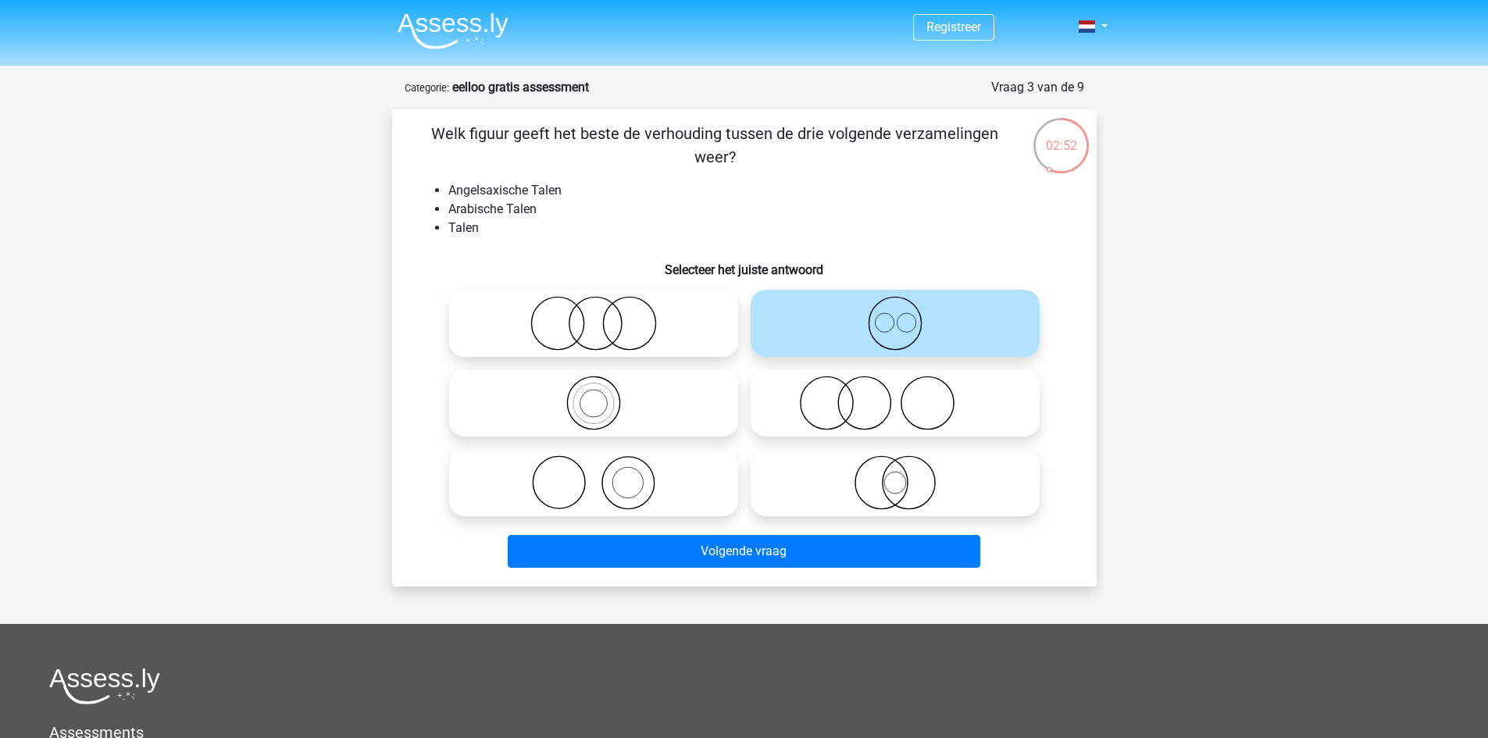
click at [702, 324] on icon at bounding box center [594, 323] width 277 height 55
click at [604, 316] on input "radio" at bounding box center [599, 311] width 10 height 10
radio input "true"
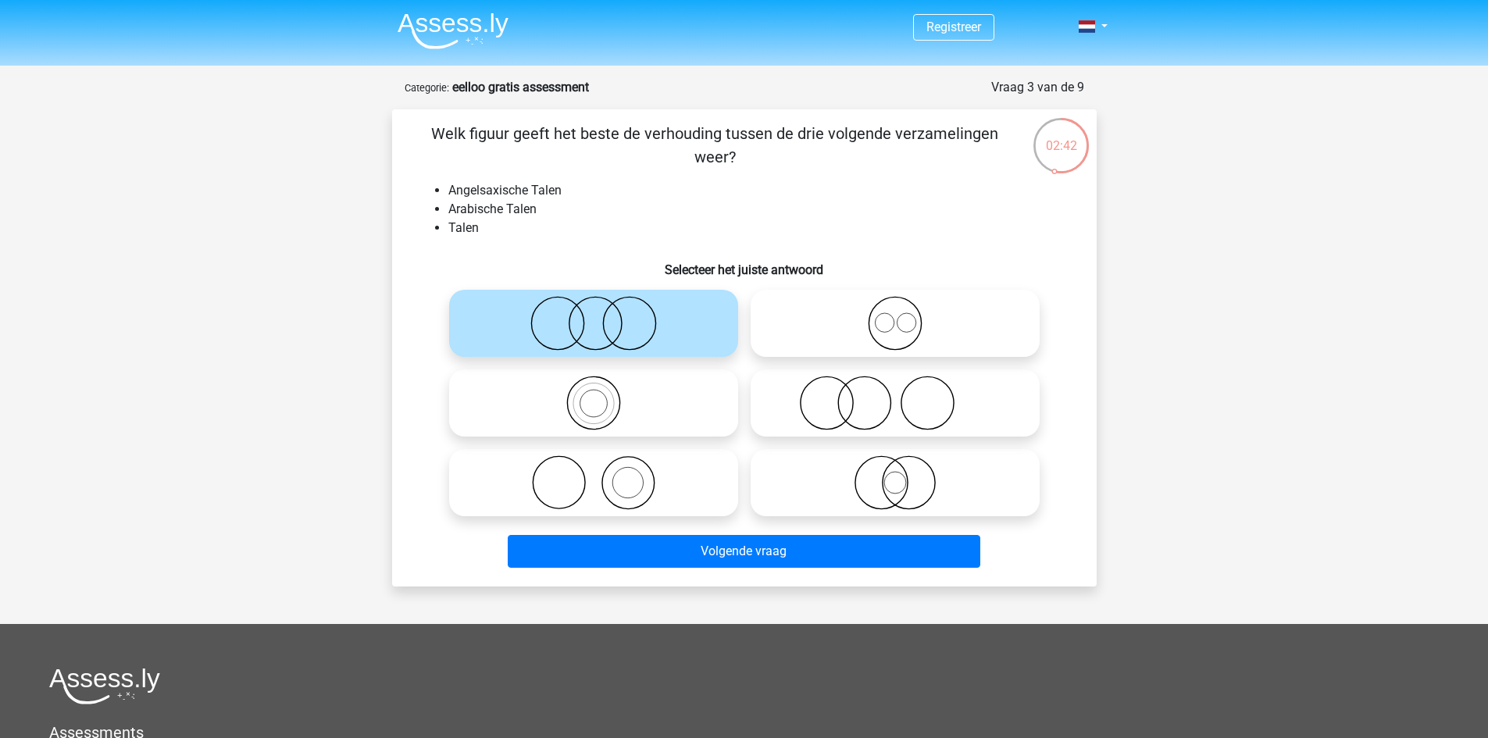
click at [618, 409] on icon at bounding box center [594, 403] width 277 height 55
click at [604, 395] on input "radio" at bounding box center [599, 390] width 10 height 10
radio input "true"
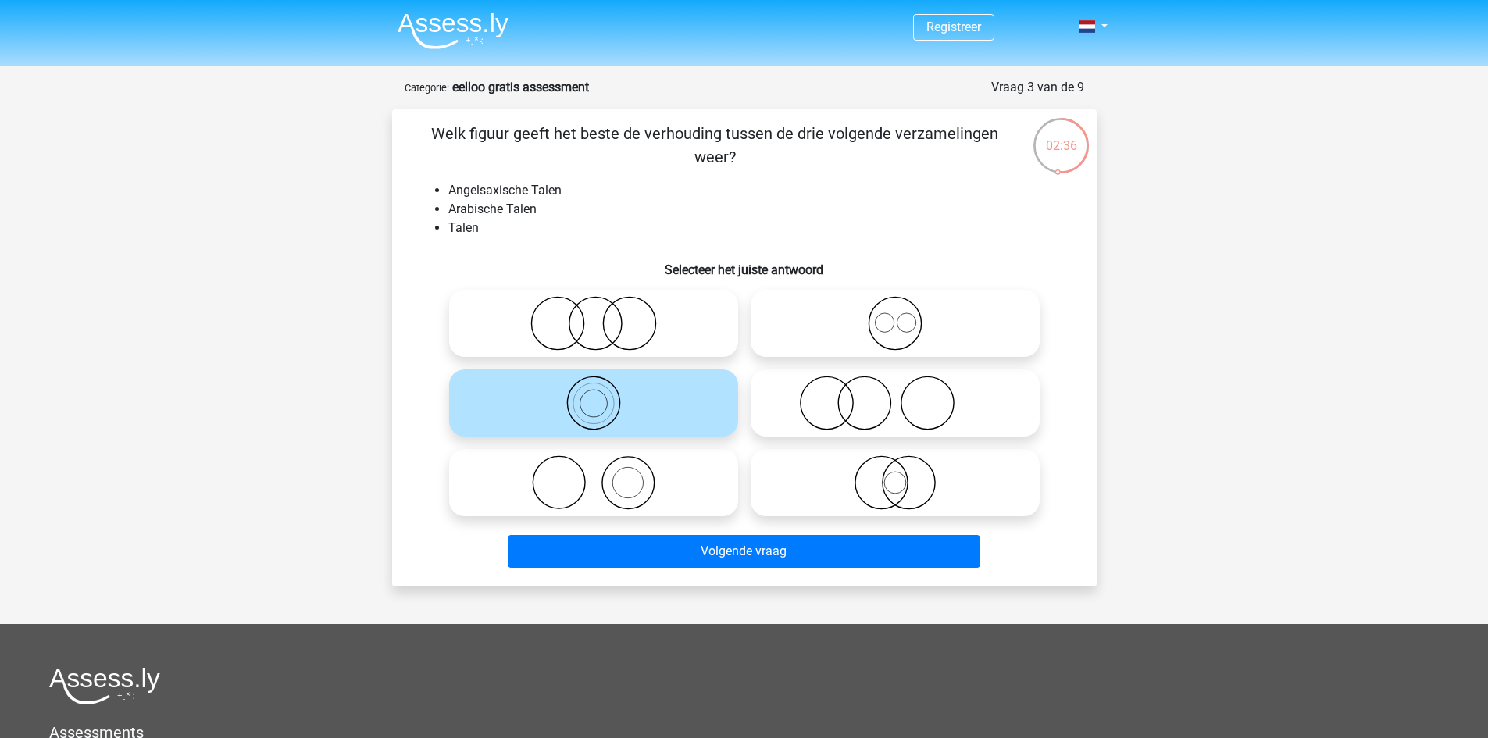
click at [924, 327] on icon at bounding box center [895, 323] width 277 height 55
click at [906, 316] on input "radio" at bounding box center [900, 311] width 10 height 10
radio input "true"
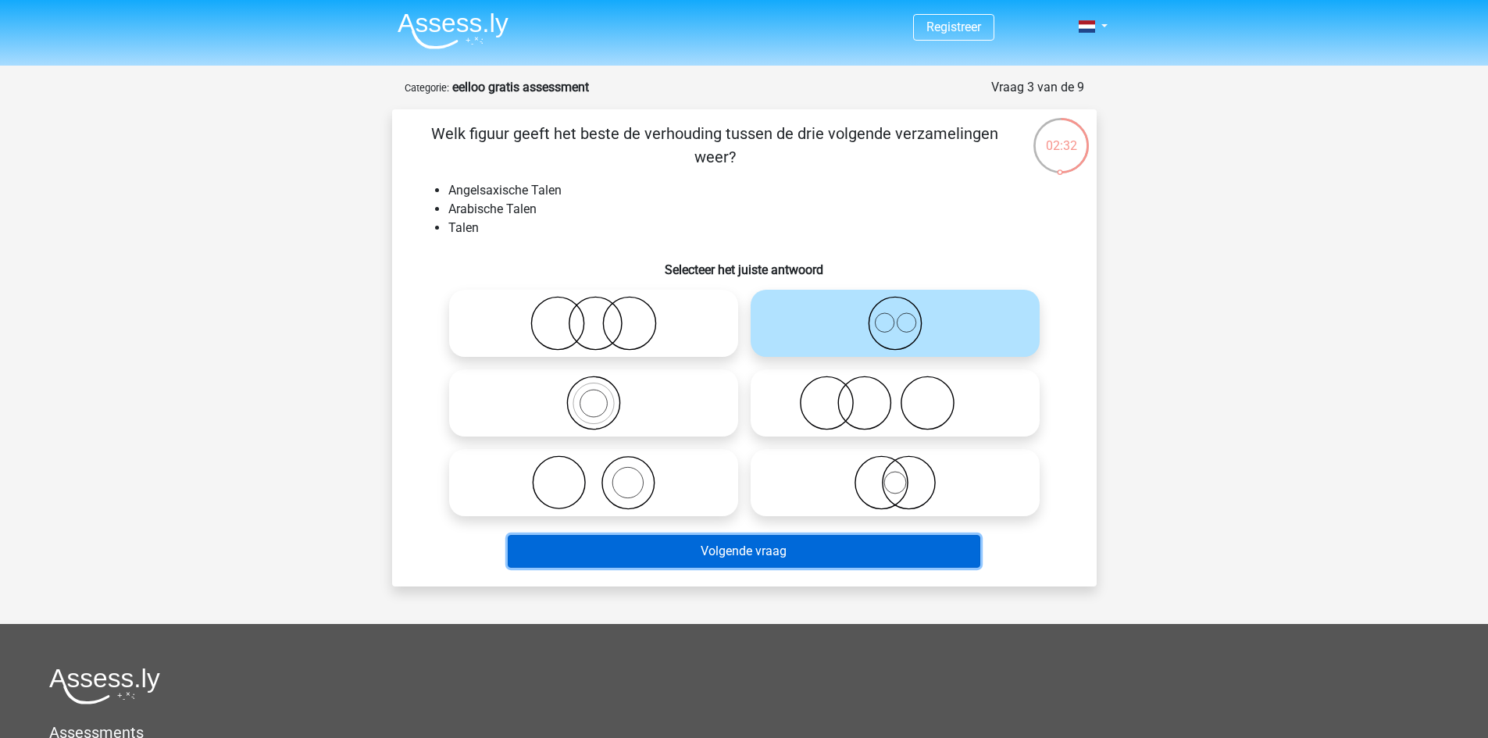
click at [763, 551] on button "Volgende vraag" at bounding box center [744, 551] width 473 height 33
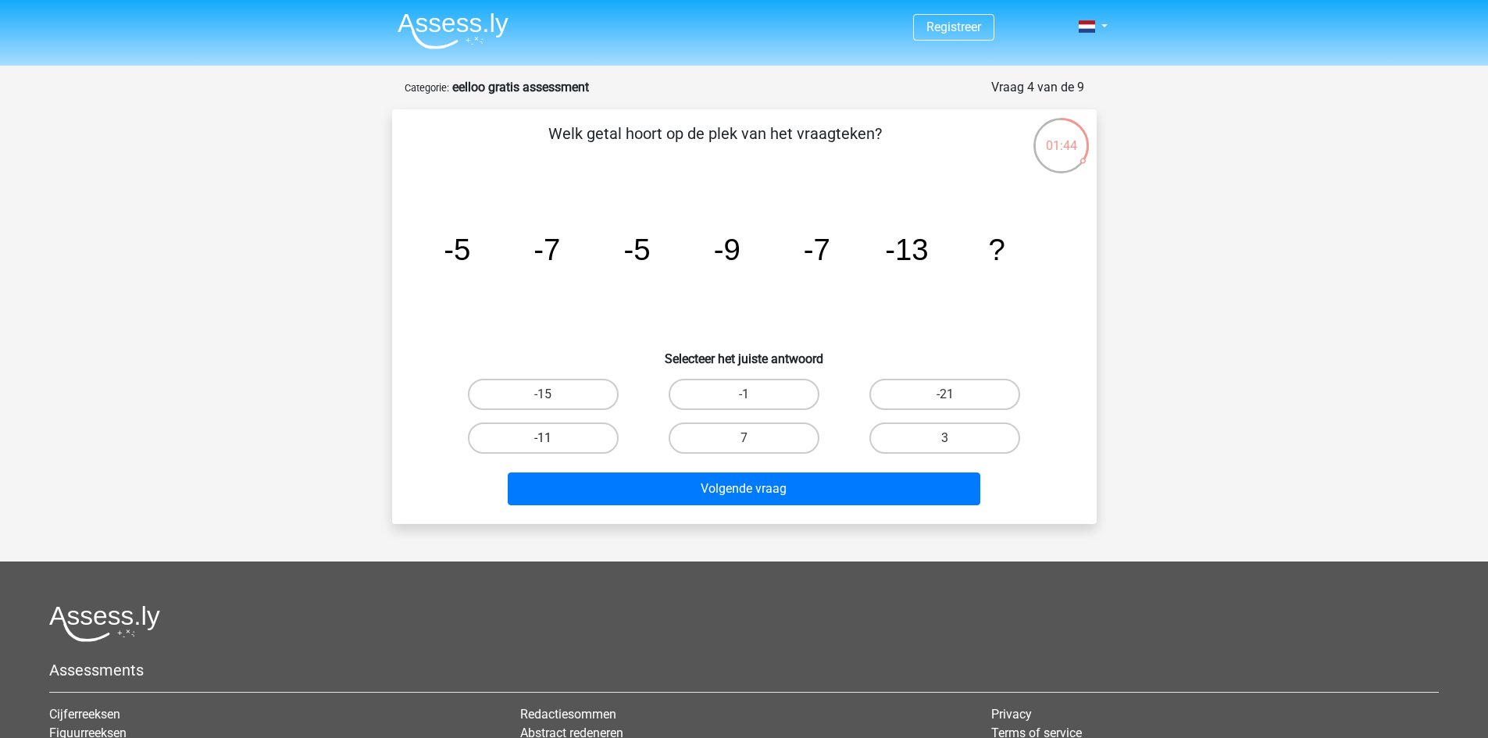
click at [572, 434] on label "-11" at bounding box center [543, 438] width 151 height 31
click at [553, 438] on input "-11" at bounding box center [548, 443] width 10 height 10
radio input "true"
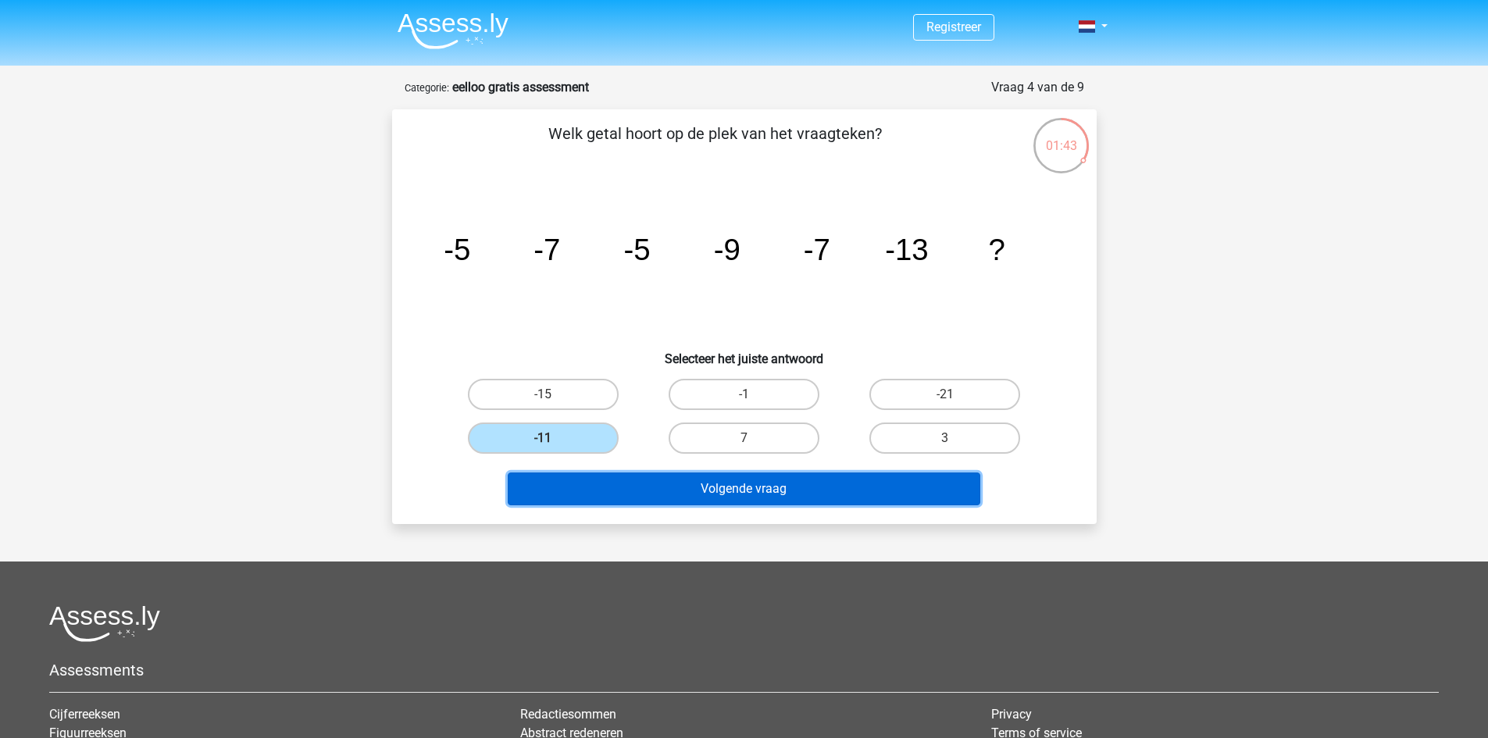
click at [756, 488] on button "Volgende vraag" at bounding box center [744, 489] width 473 height 33
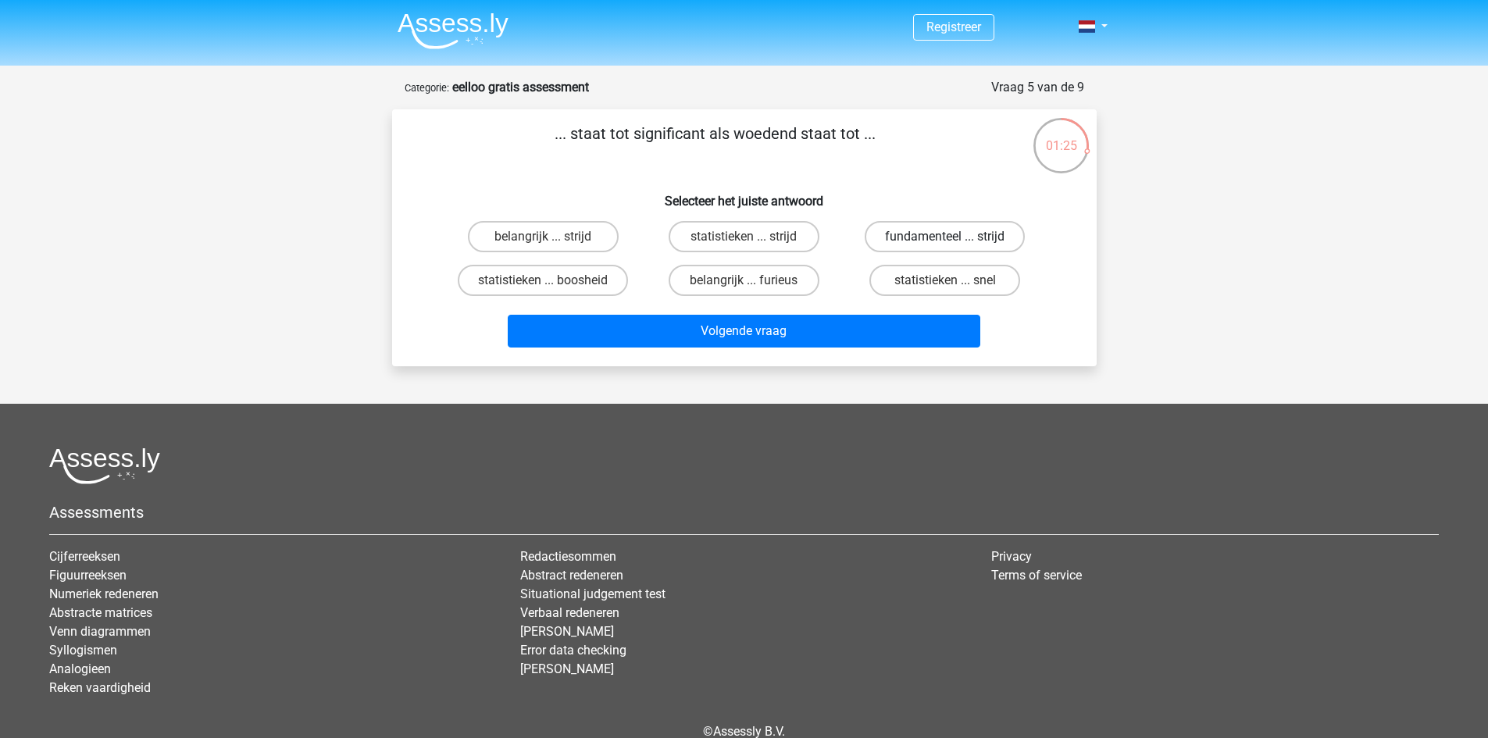
click at [967, 236] on label "fundamenteel ... strijd" at bounding box center [945, 236] width 160 height 31
click at [956, 237] on input "fundamenteel ... strijd" at bounding box center [950, 242] width 10 height 10
radio input "true"
click at [558, 277] on label "statistieken ... boosheid" at bounding box center [543, 280] width 170 height 31
click at [553, 280] on input "statistieken ... boosheid" at bounding box center [548, 285] width 10 height 10
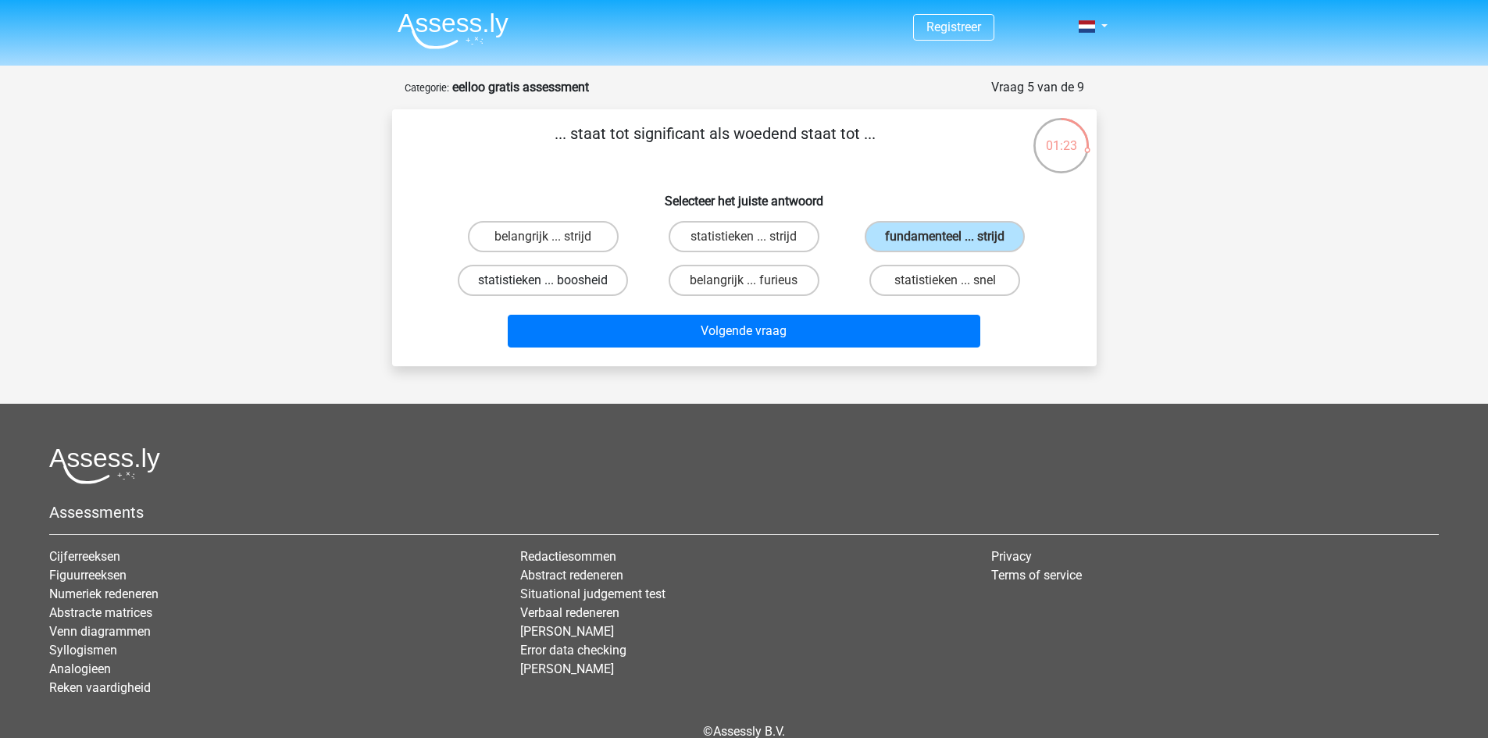
radio input "true"
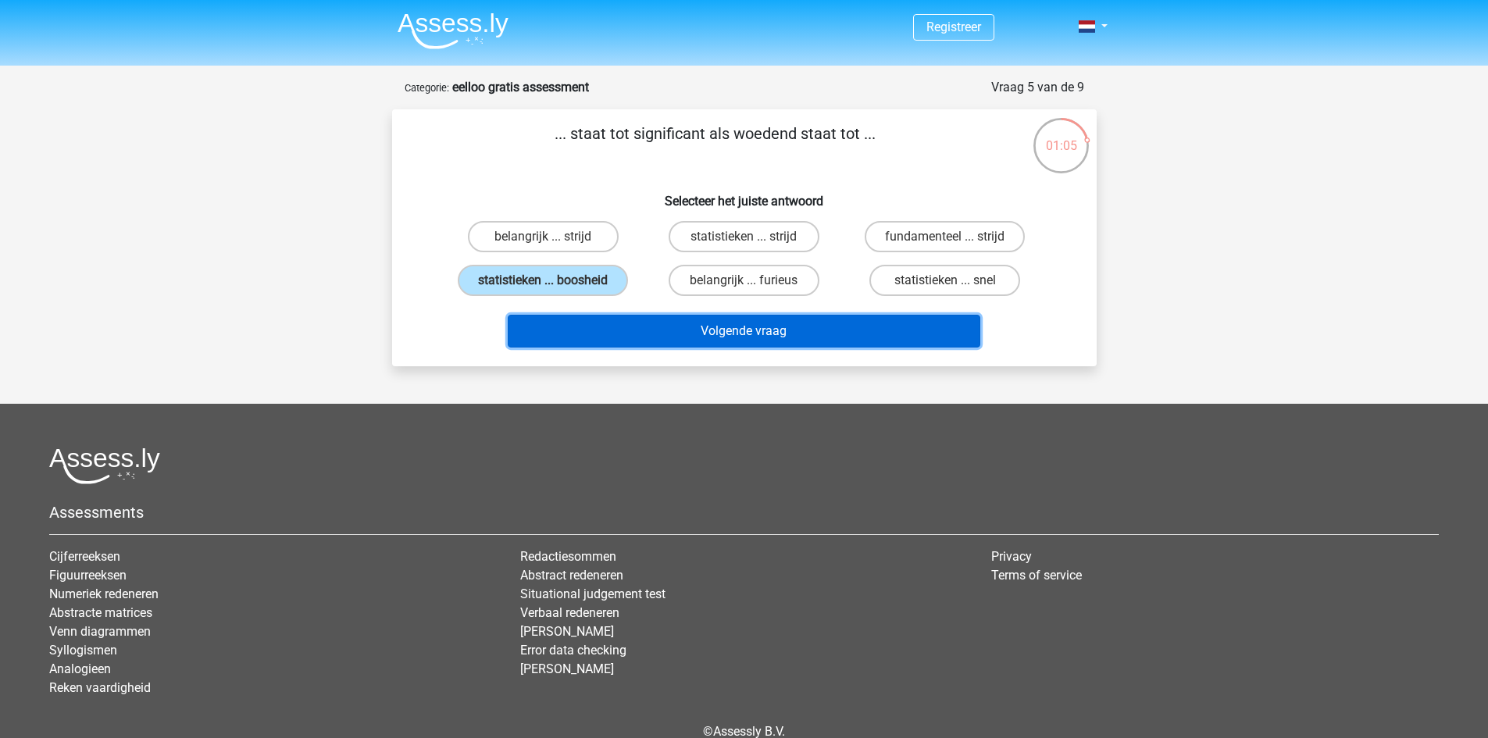
click at [786, 324] on button "Volgende vraag" at bounding box center [744, 331] width 473 height 33
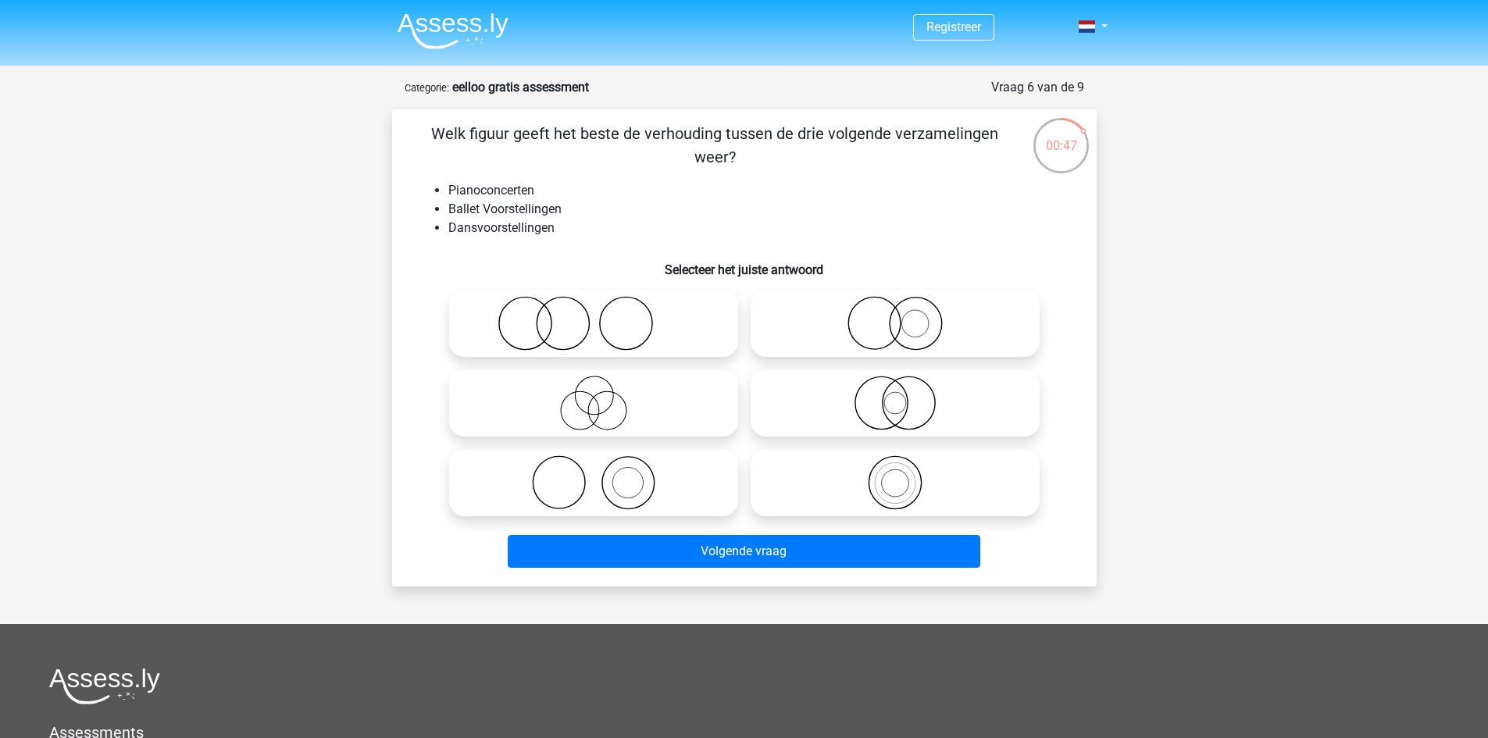
click at [603, 474] on input "radio" at bounding box center [599, 470] width 10 height 10
radio input "true"
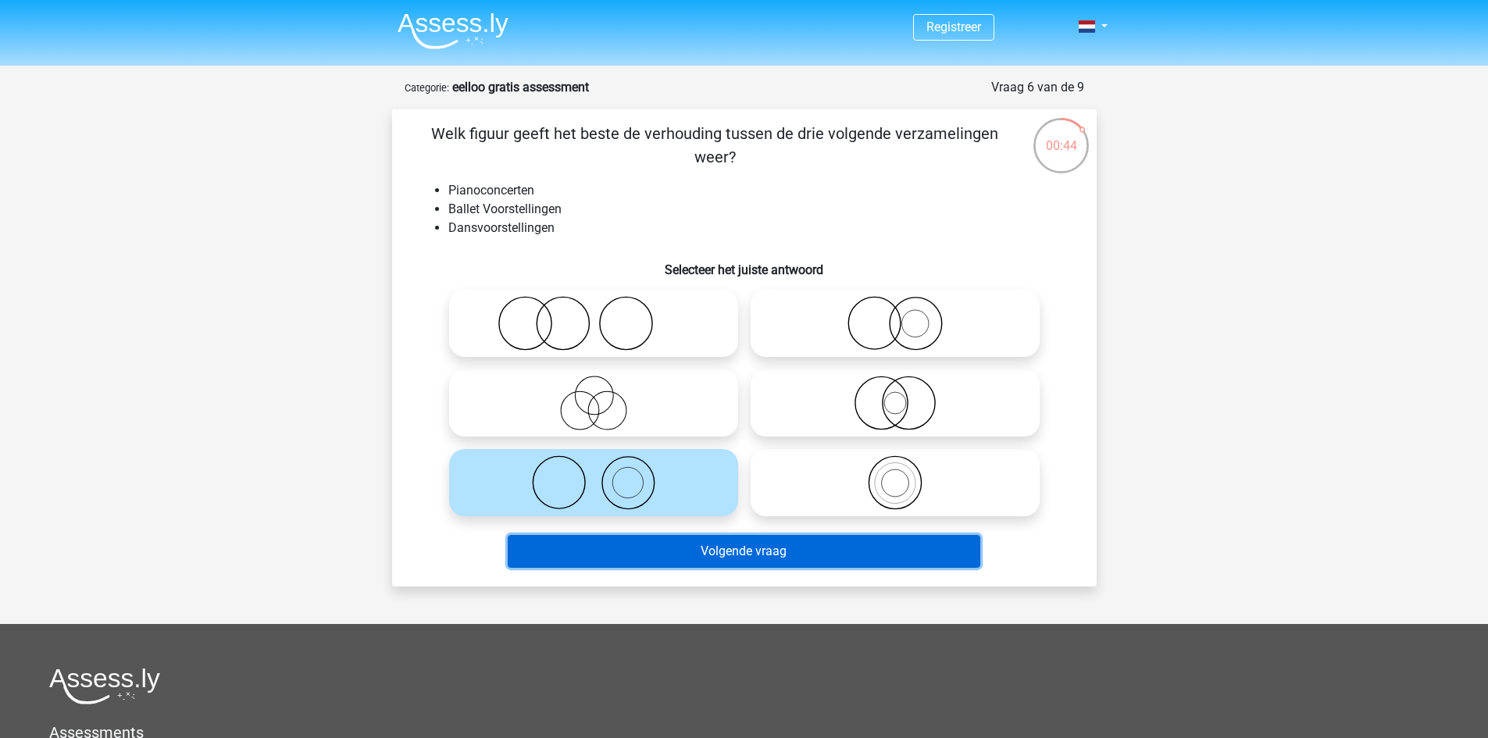
click at [794, 556] on button "Volgende vraag" at bounding box center [744, 551] width 473 height 33
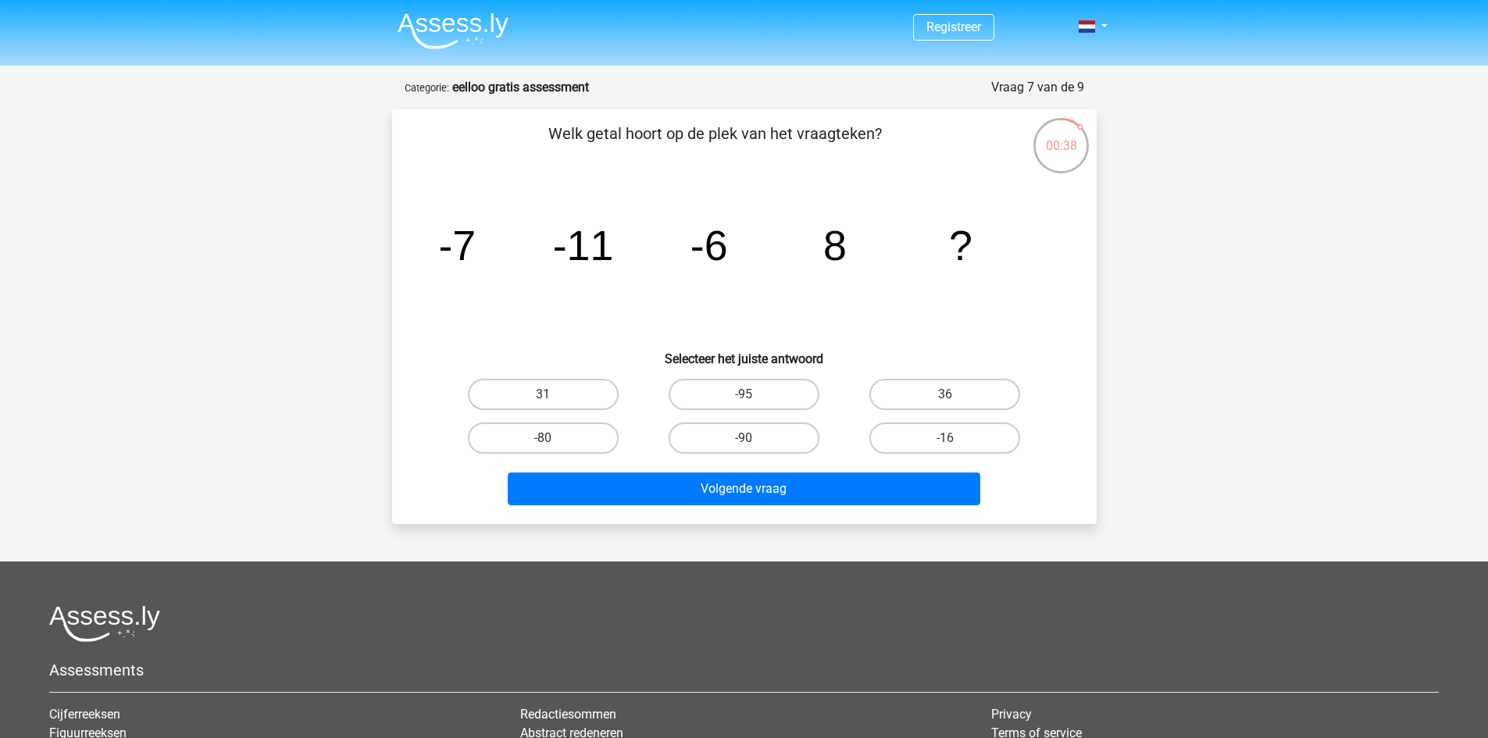
click at [1058, 148] on div "00:38" at bounding box center [1061, 135] width 59 height 39
click at [548, 388] on label "31" at bounding box center [543, 394] width 151 height 31
click at [548, 395] on input "31" at bounding box center [548, 400] width 10 height 10
radio input "true"
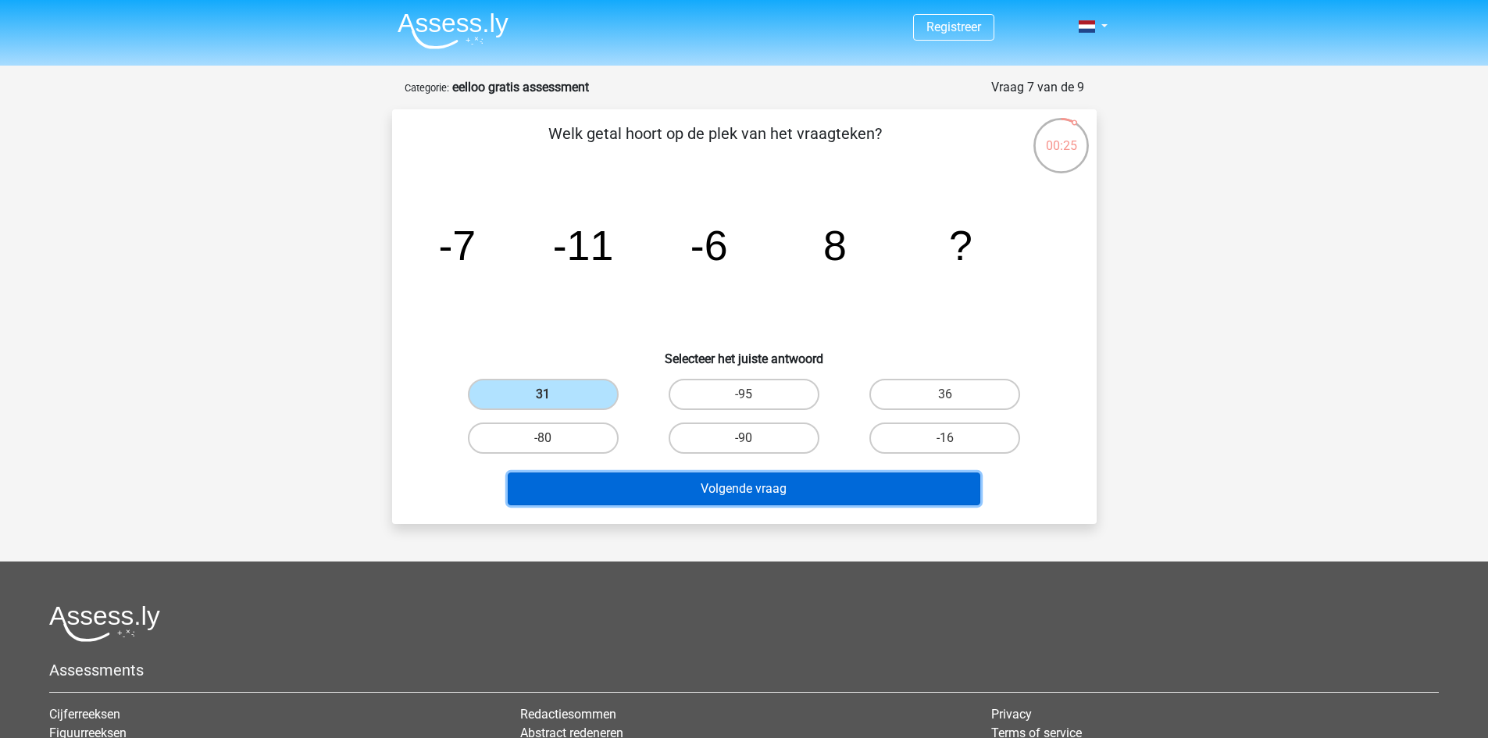
click at [761, 486] on button "Volgende vraag" at bounding box center [744, 489] width 473 height 33
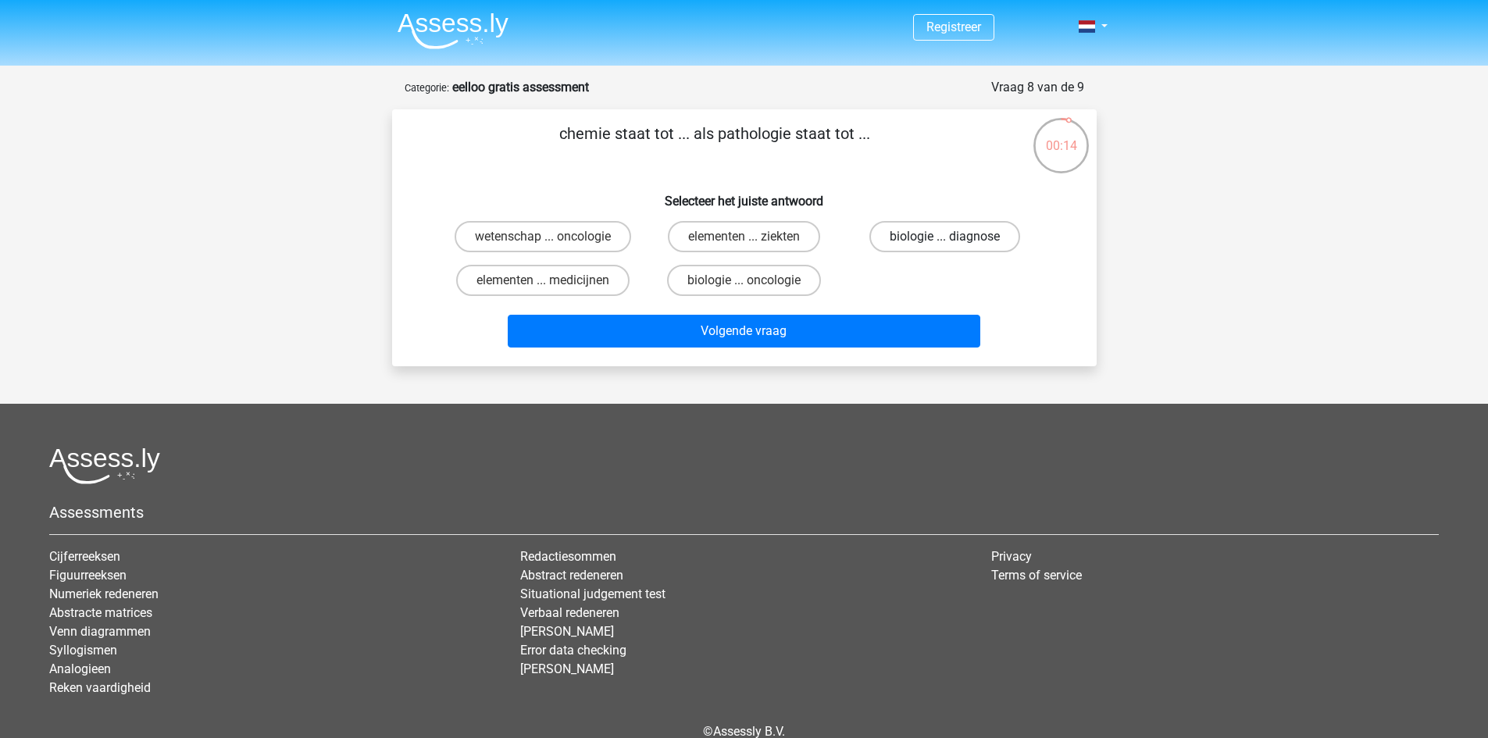
click at [915, 241] on label "biologie ... diagnose" at bounding box center [945, 236] width 151 height 31
click at [945, 241] on input "biologie ... diagnose" at bounding box center [950, 242] width 10 height 10
radio input "true"
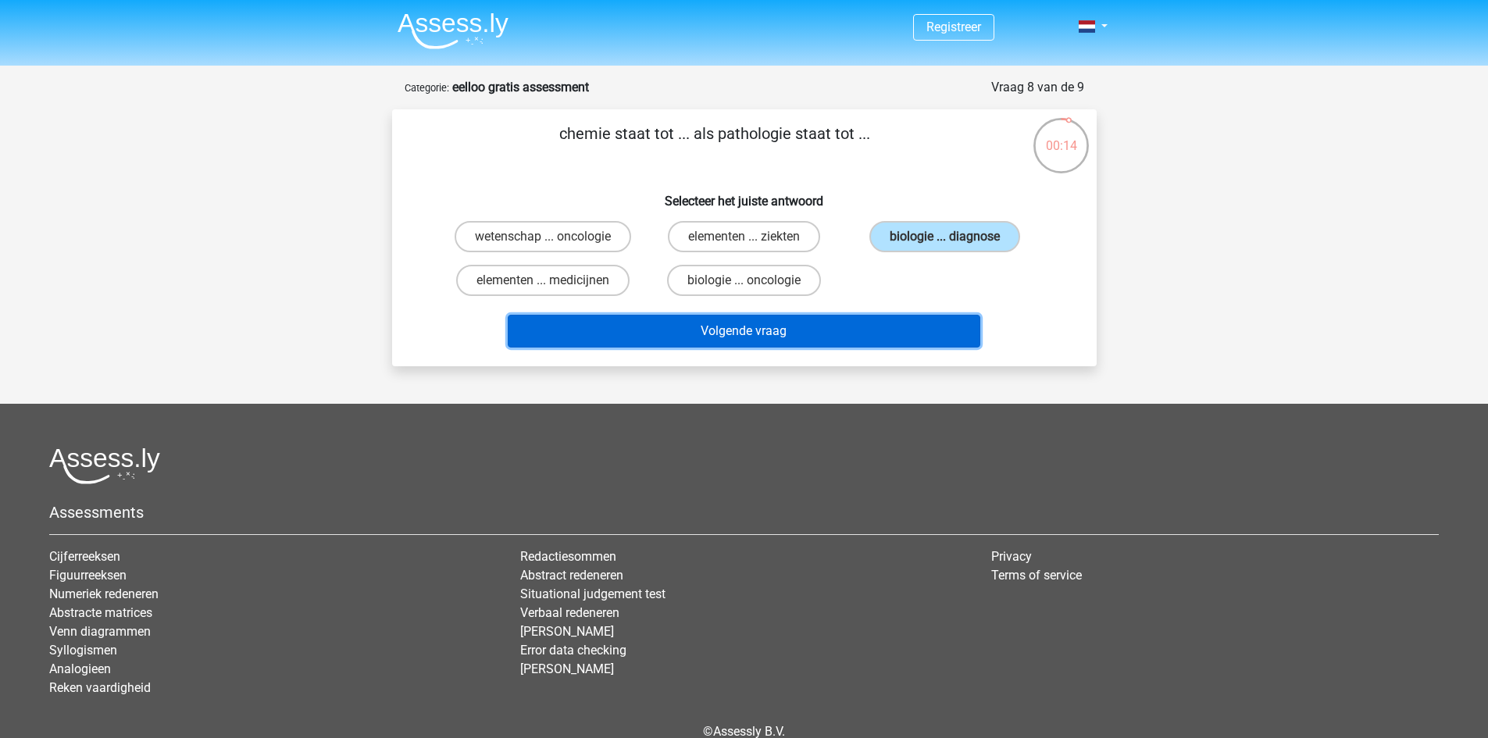
click at [881, 320] on button "Volgende vraag" at bounding box center [744, 331] width 473 height 33
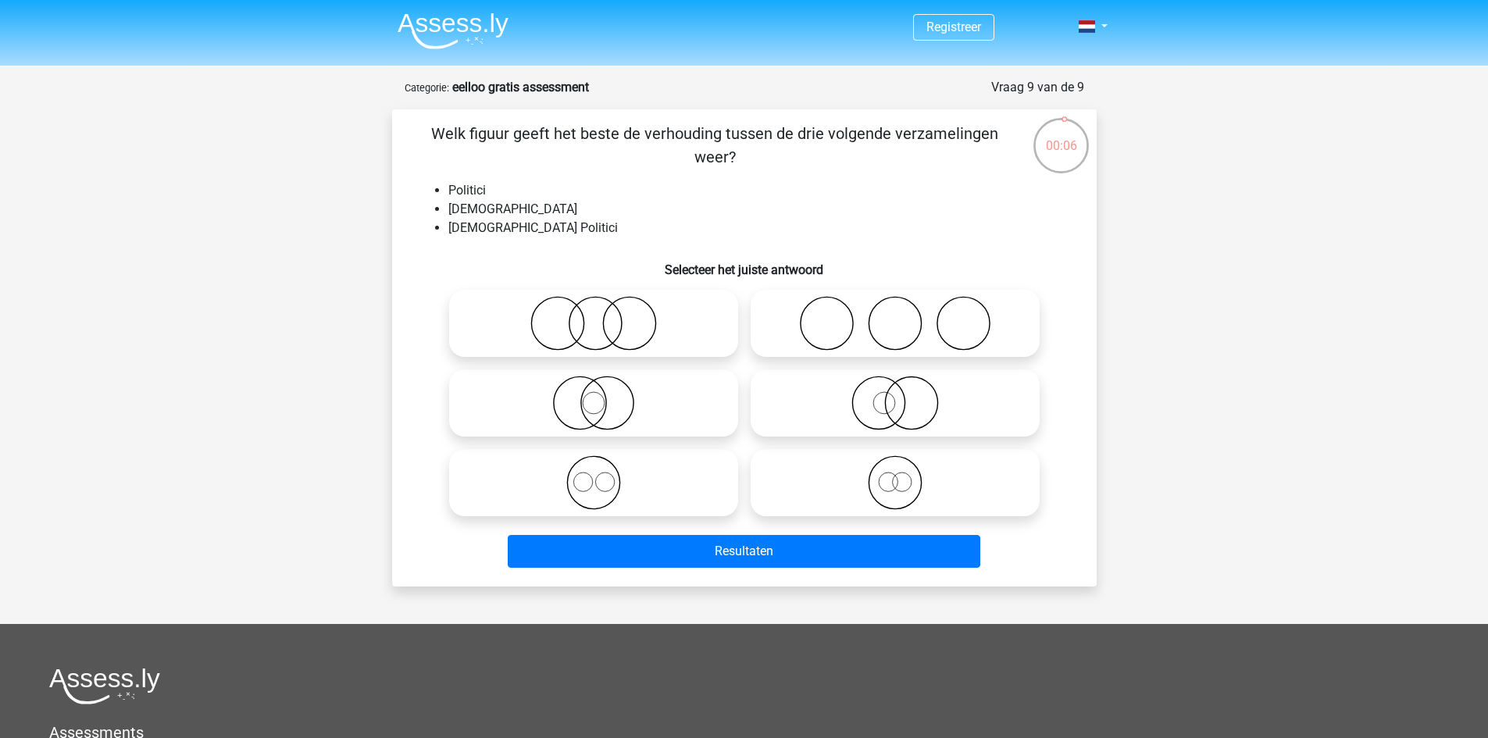
click at [599, 406] on icon at bounding box center [594, 403] width 277 height 55
click at [599, 395] on input "radio" at bounding box center [599, 390] width 10 height 10
radio input "true"
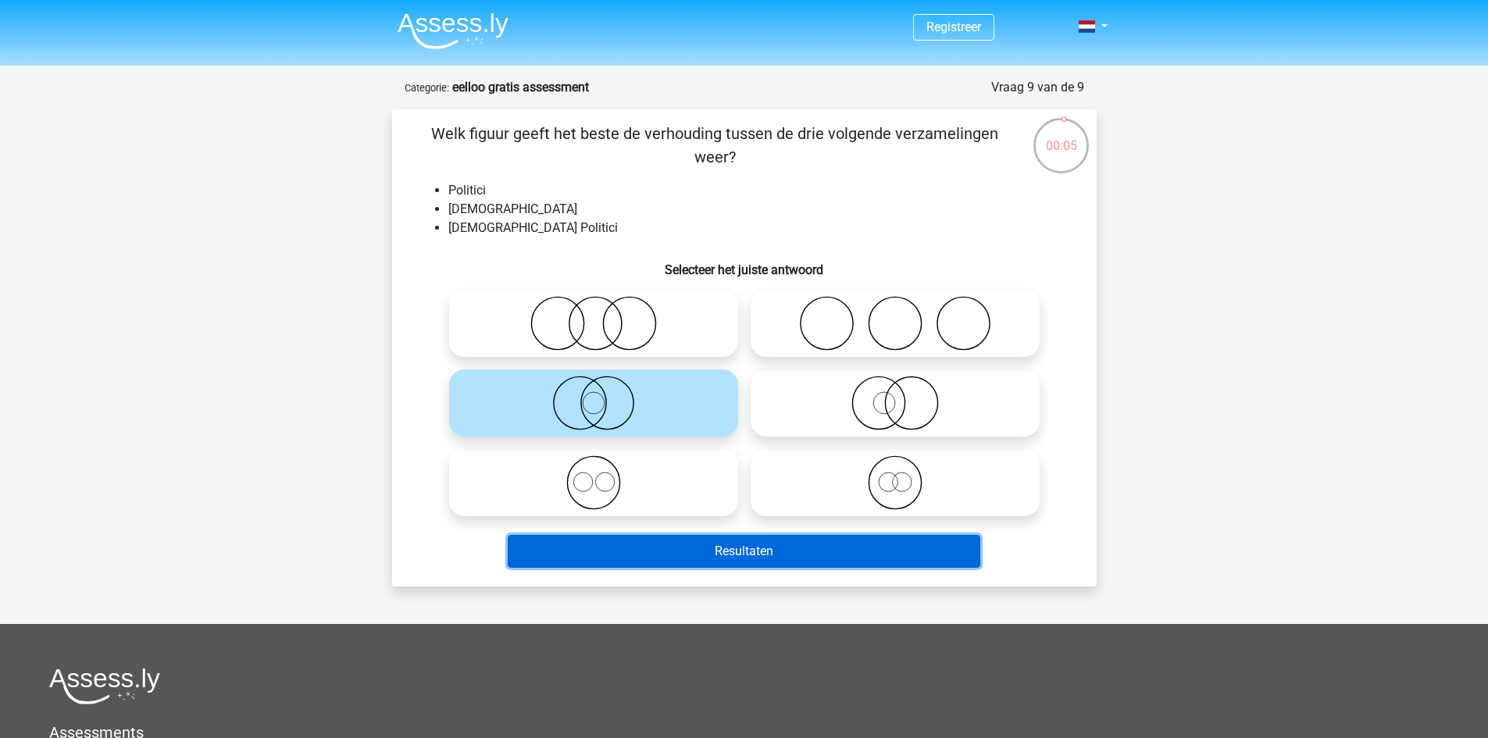
click at [711, 549] on button "Resultaten" at bounding box center [744, 551] width 473 height 33
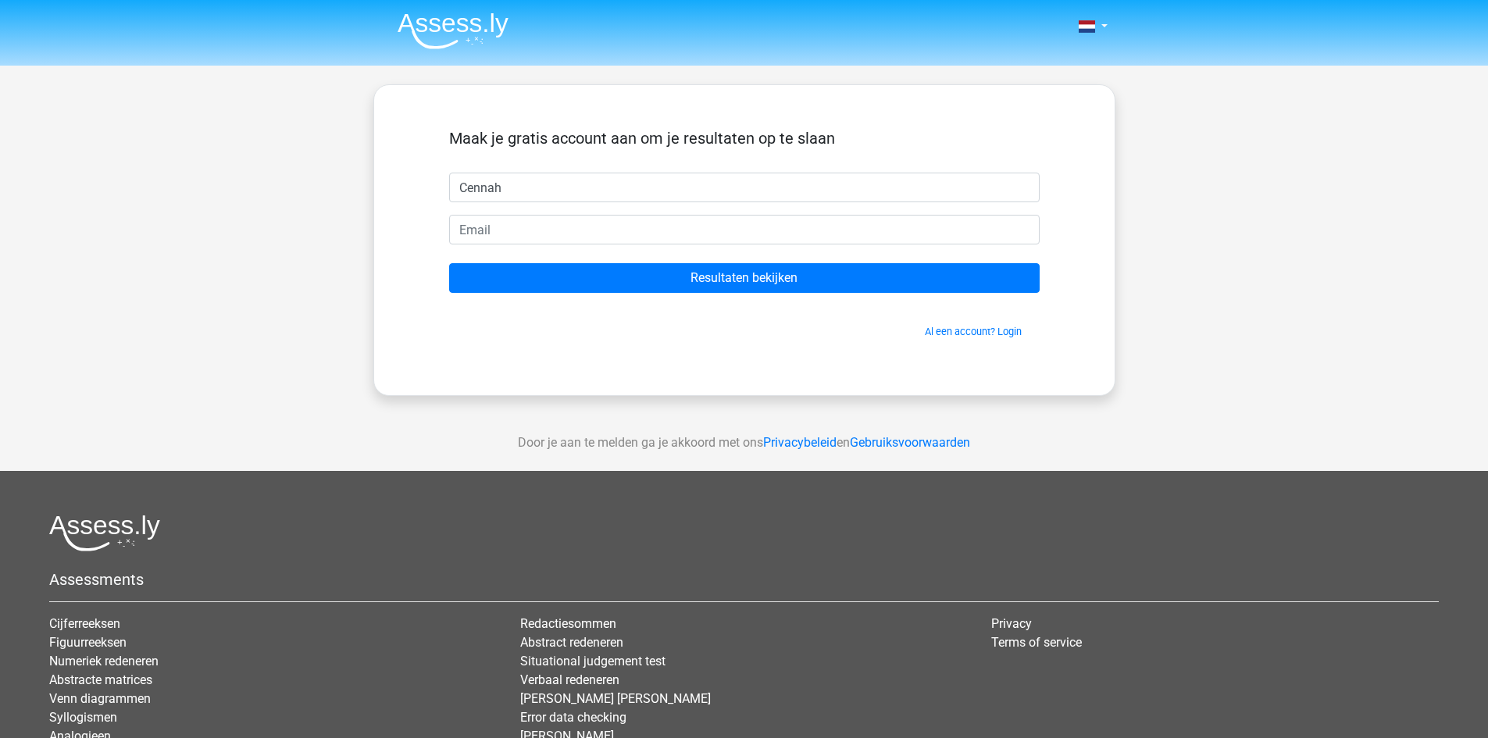
type input "Cennah"
click at [581, 234] on input "email" at bounding box center [744, 230] width 591 height 30
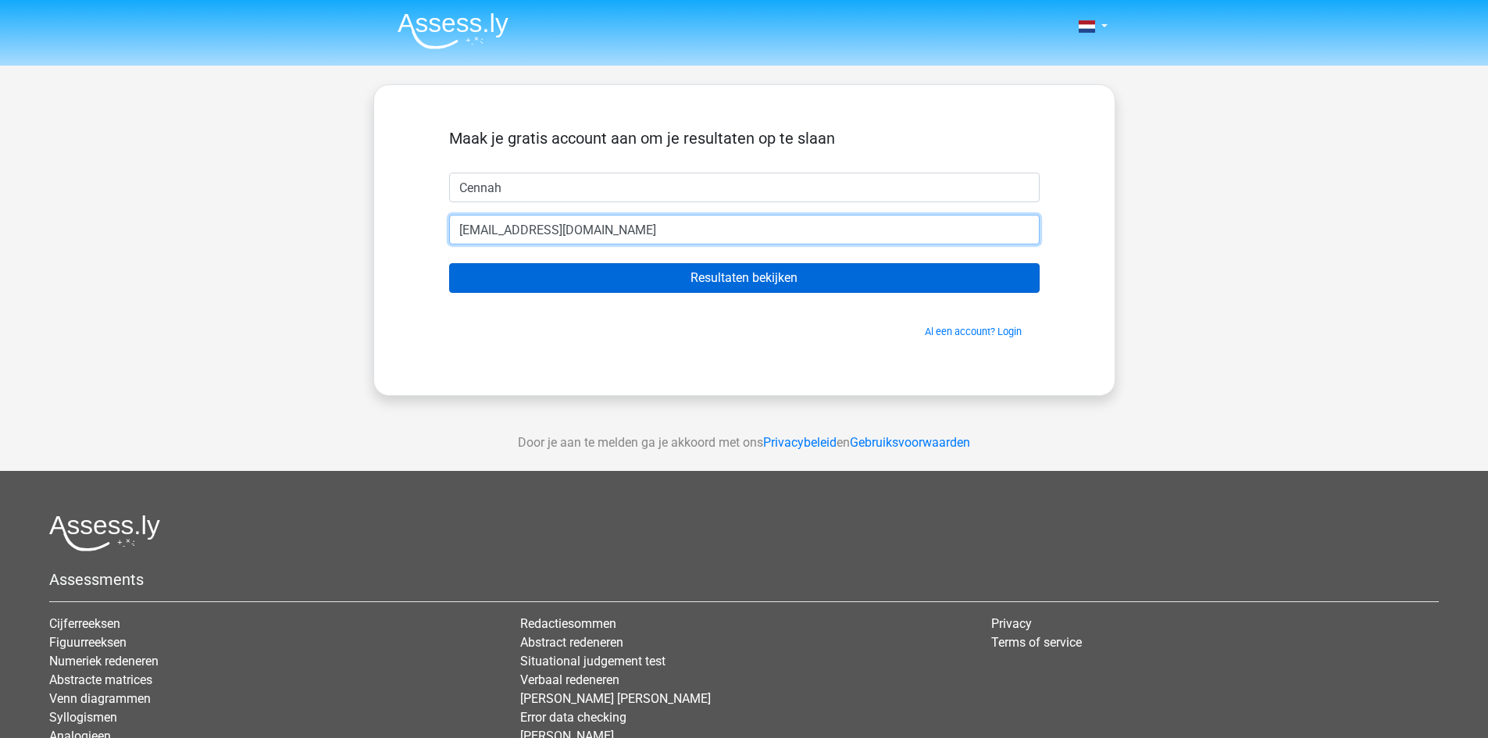
type input "[EMAIL_ADDRESS][DOMAIN_NAME]"
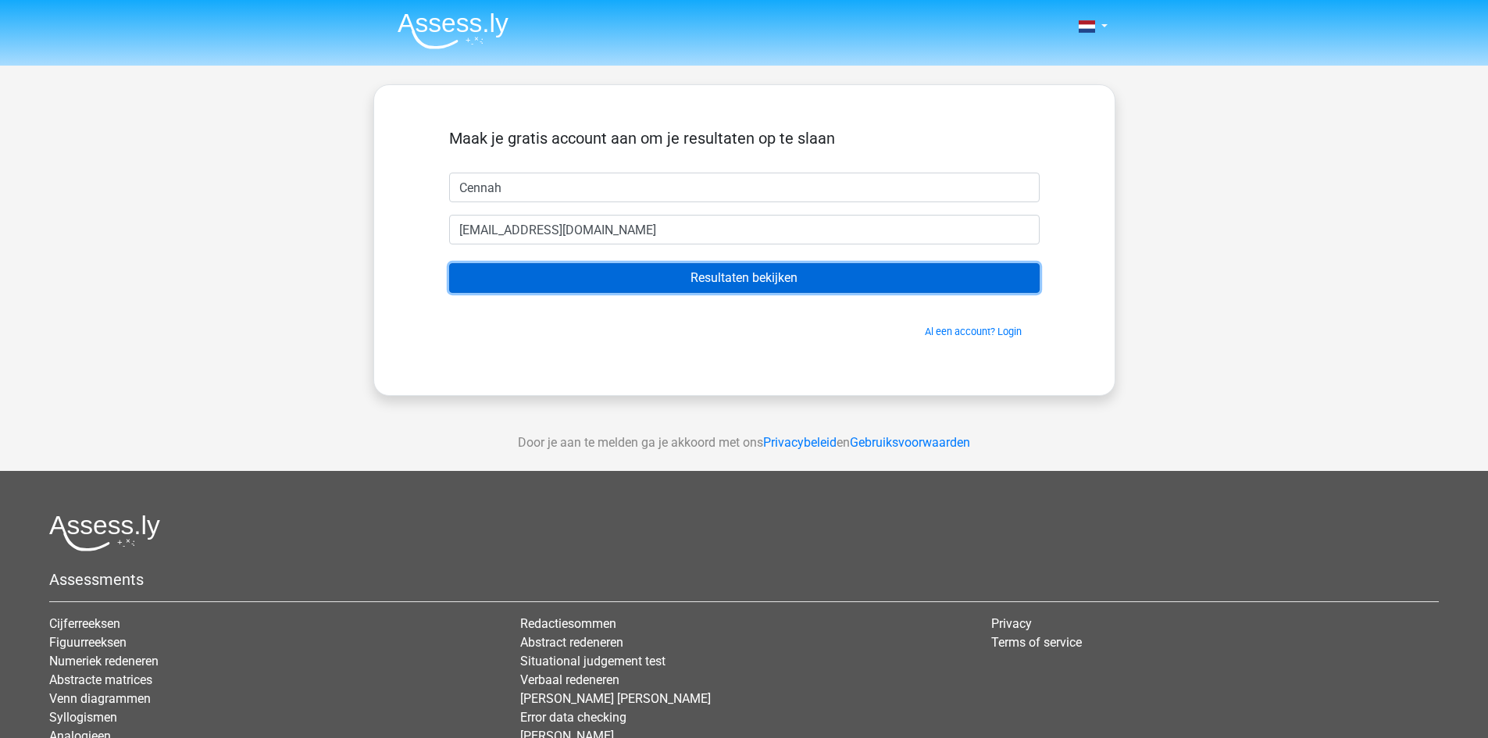
click at [794, 288] on input "Resultaten bekijken" at bounding box center [744, 278] width 591 height 30
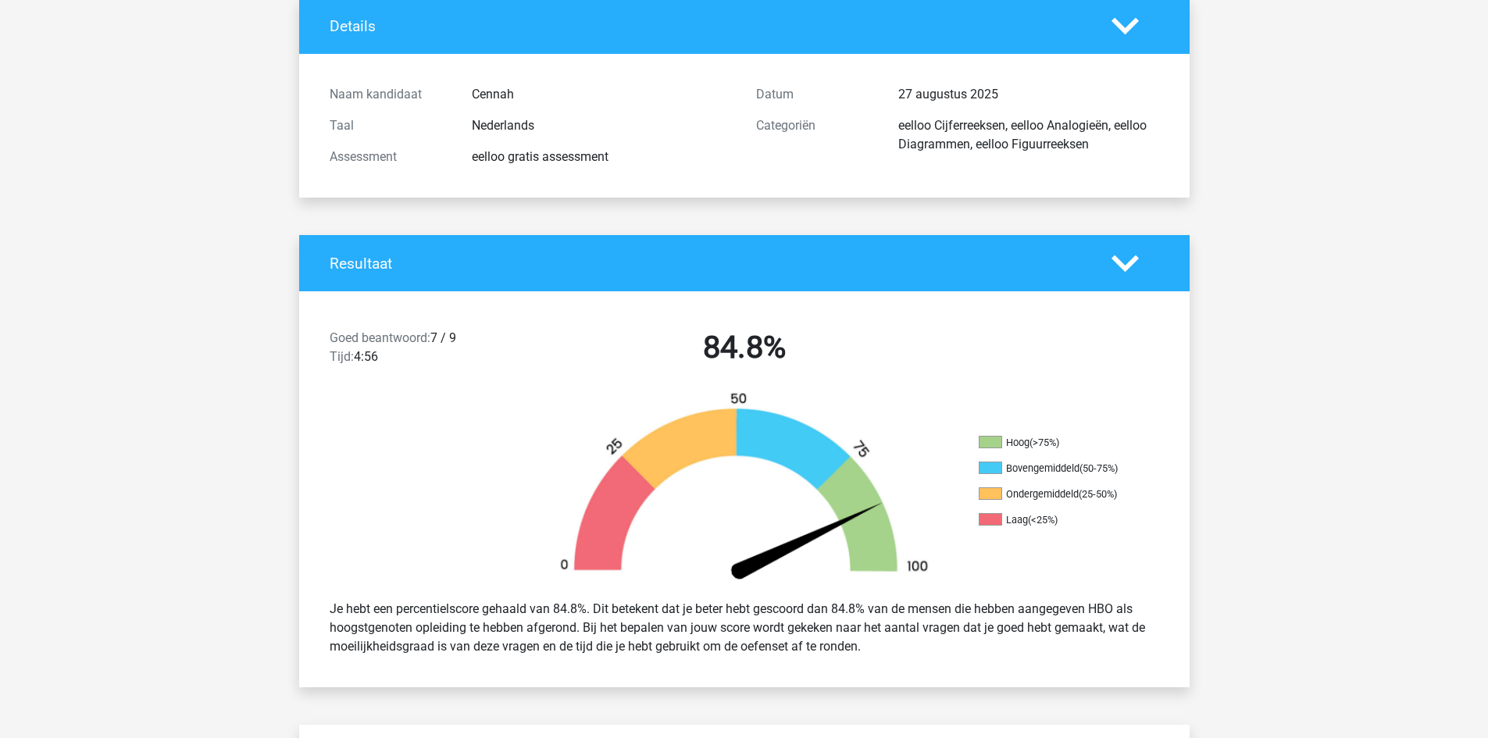
scroll to position [78, 0]
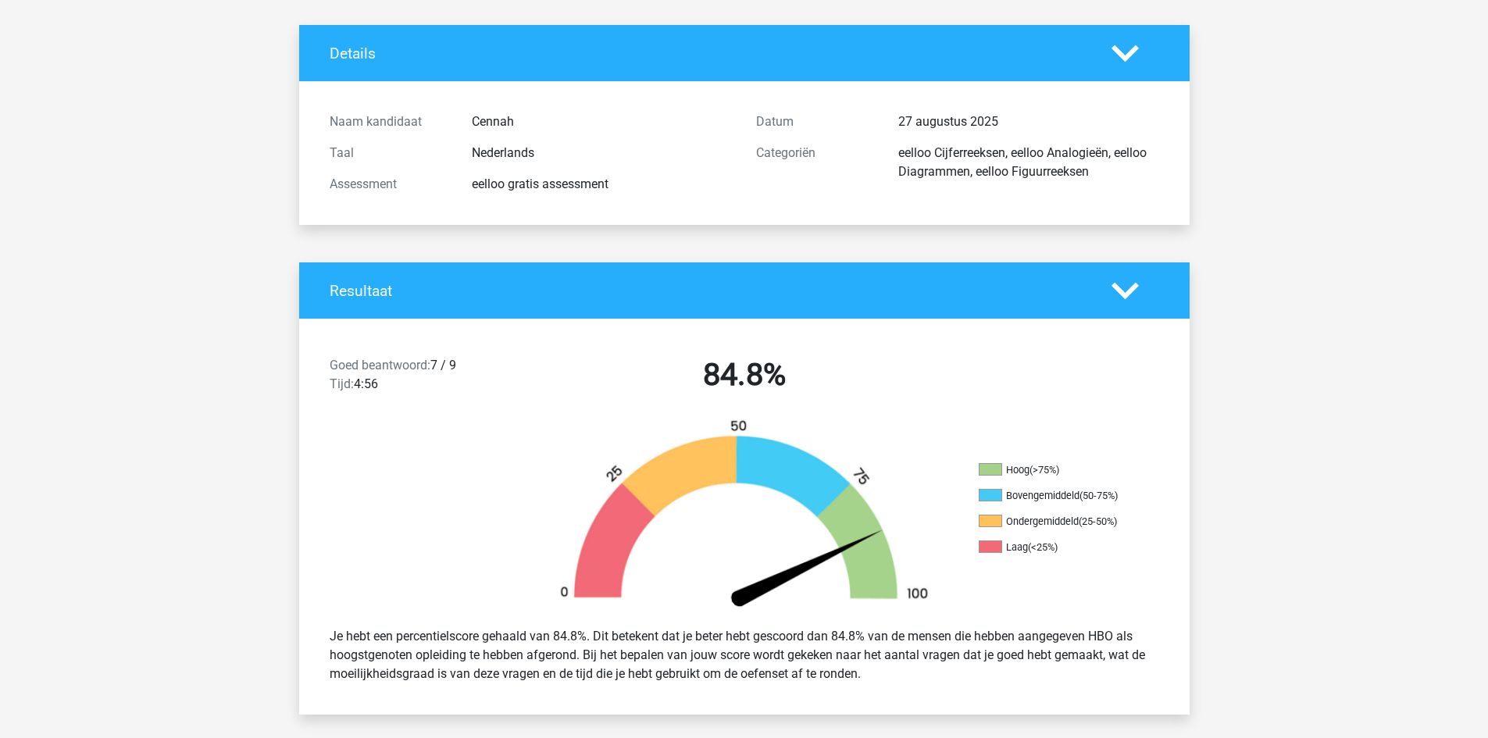
click at [1130, 636] on div "Je hebt een percentielscore gehaald van 84.8%. Dit betekent dat je beter hebt g…" at bounding box center [744, 655] width 853 height 69
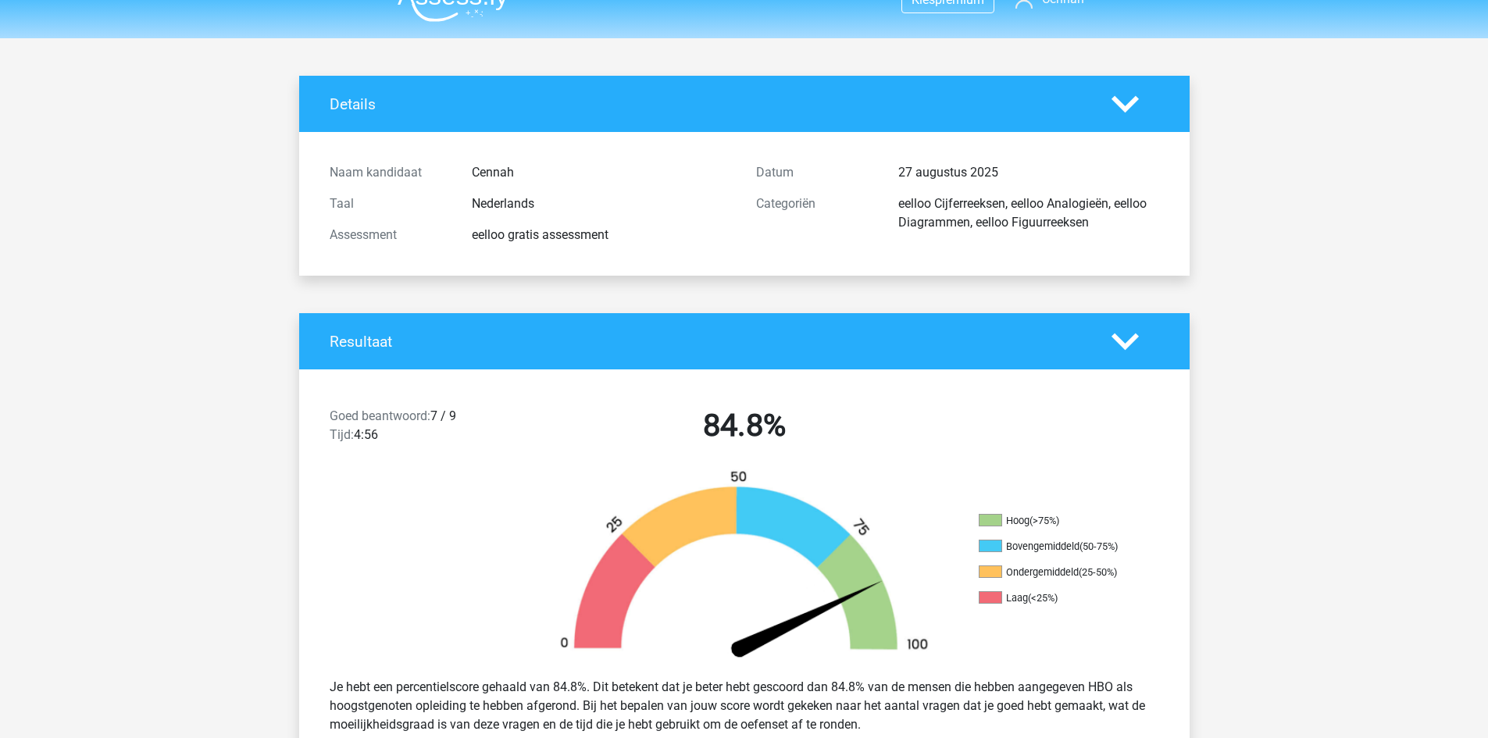
scroll to position [0, 0]
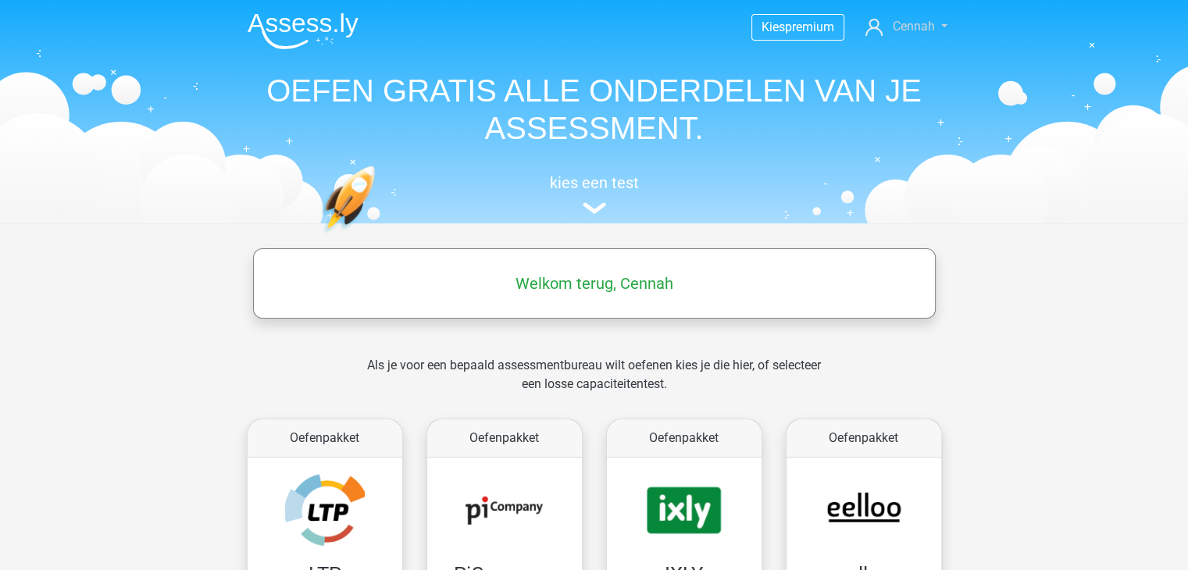
click at [906, 30] on span "Cennah" at bounding box center [913, 26] width 42 height 15
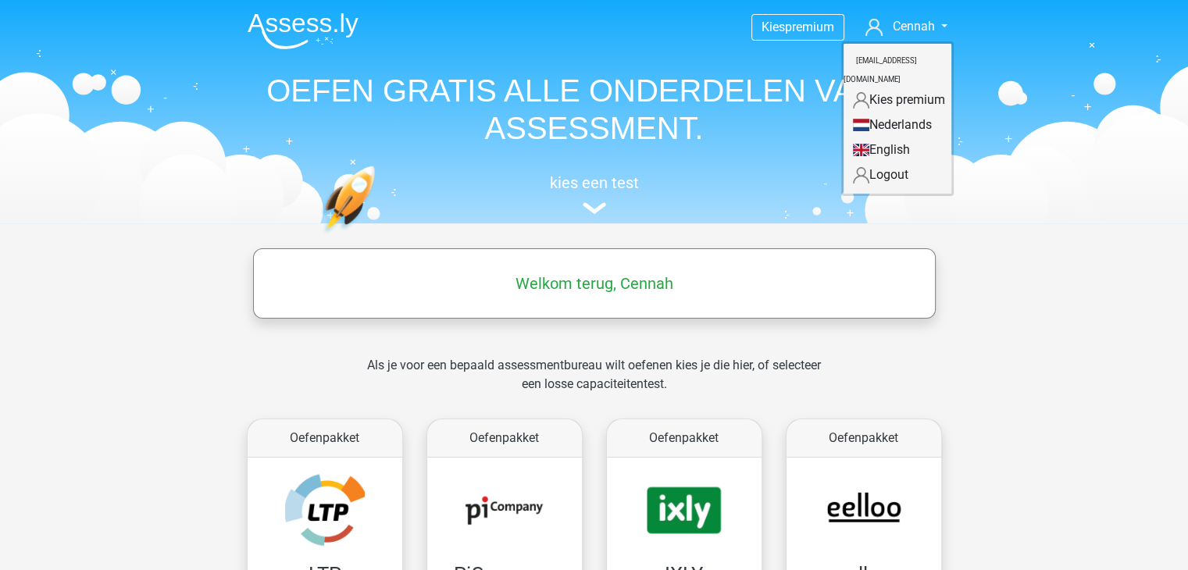
click at [1007, 195] on header "Kies premium Cennah cennahkortenoever@gmail.com" at bounding box center [594, 111] width 1188 height 223
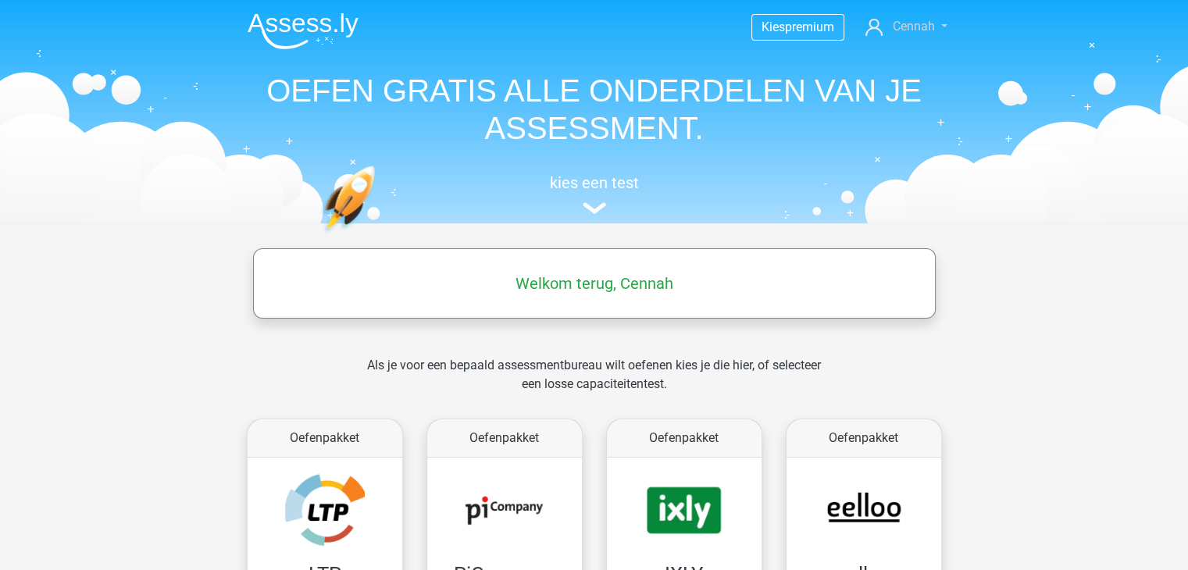
click at [871, 27] on icon at bounding box center [874, 27] width 17 height 17
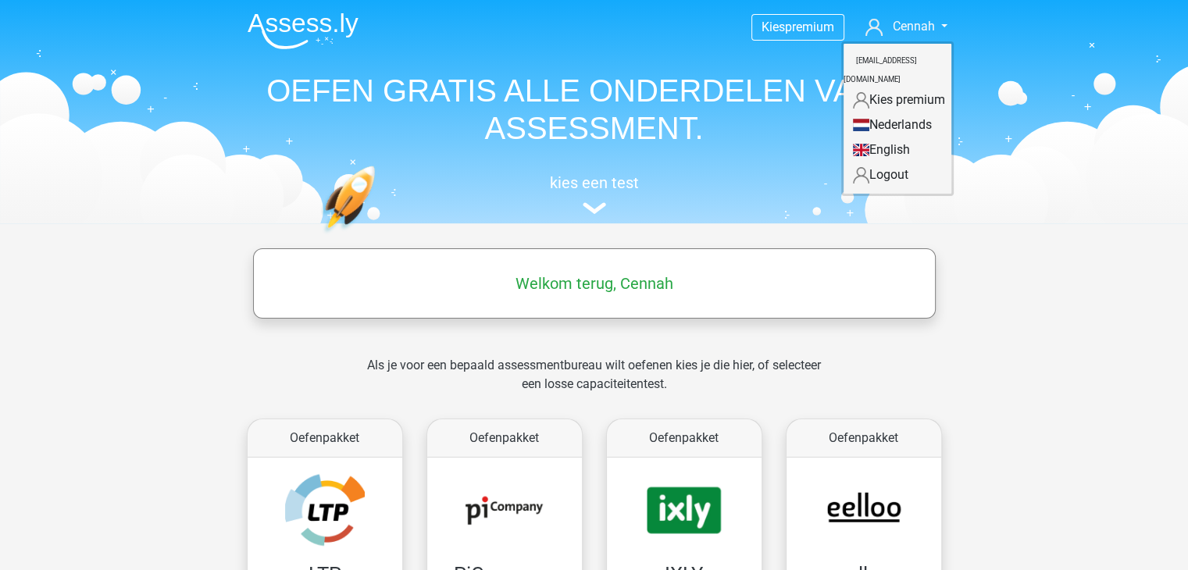
click at [981, 193] on header "Kies premium Cennah cennahkortenoever@gmail.com" at bounding box center [594, 111] width 1188 height 223
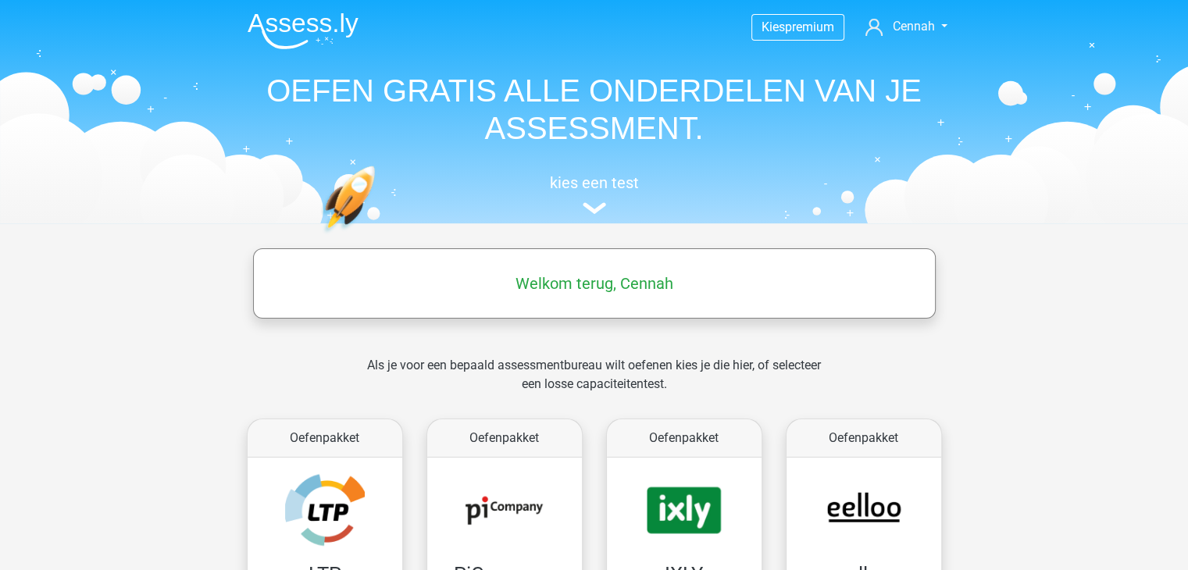
click at [606, 283] on h5 "Welkom terug, Cennah" at bounding box center [594, 283] width 667 height 19
click at [597, 205] on img at bounding box center [594, 208] width 23 height 12
click at [599, 285] on h5 "Welkom terug, Cennah" at bounding box center [594, 283] width 667 height 19
drag, startPoint x: 950, startPoint y: 26, endPoint x: 941, endPoint y: 29, distance: 9.9
click at [949, 26] on link "Cennah" at bounding box center [906, 26] width 94 height 19
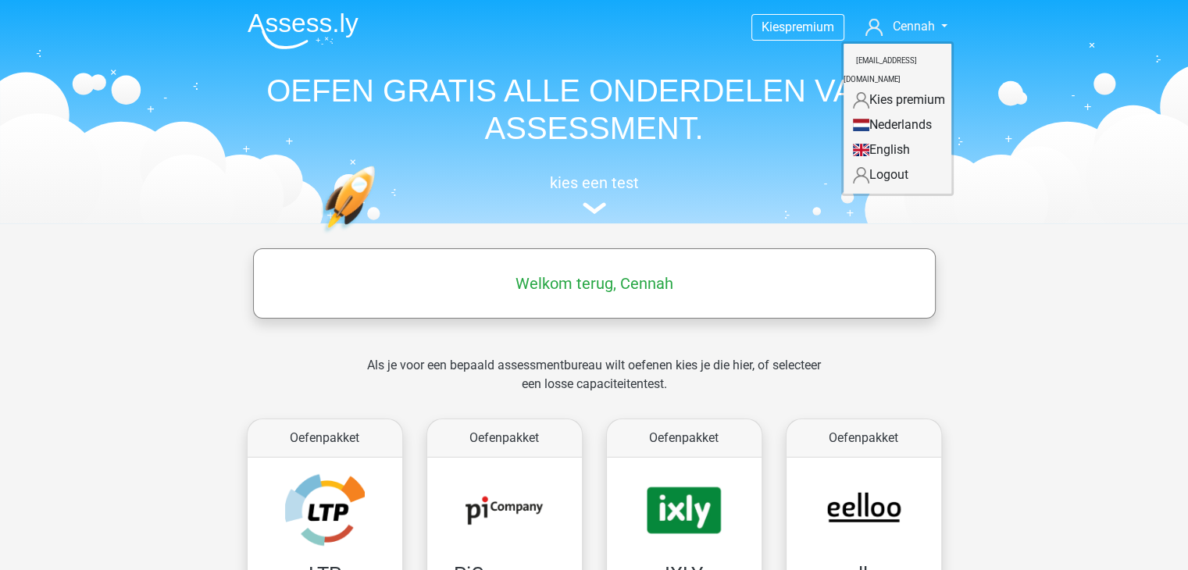
click at [868, 38] on nav "Kies premium Cennah cennahkortenoever@gmail.com" at bounding box center [594, 27] width 719 height 51
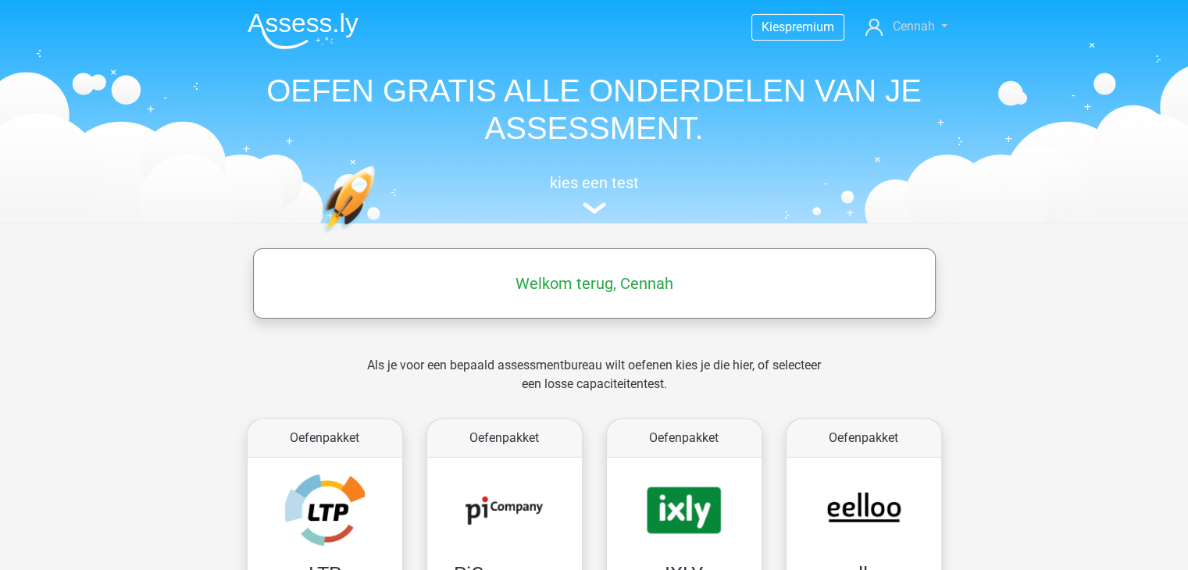
click at [867, 30] on icon at bounding box center [874, 27] width 17 height 17
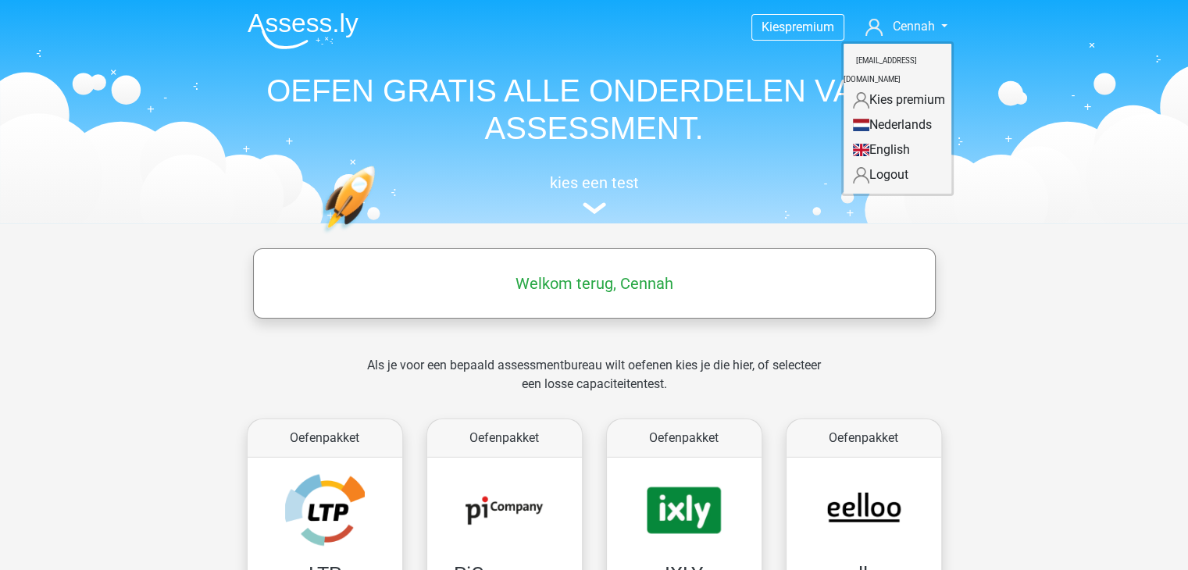
click at [872, 60] on small "[EMAIL_ADDRESS][DOMAIN_NAME]" at bounding box center [880, 70] width 73 height 52
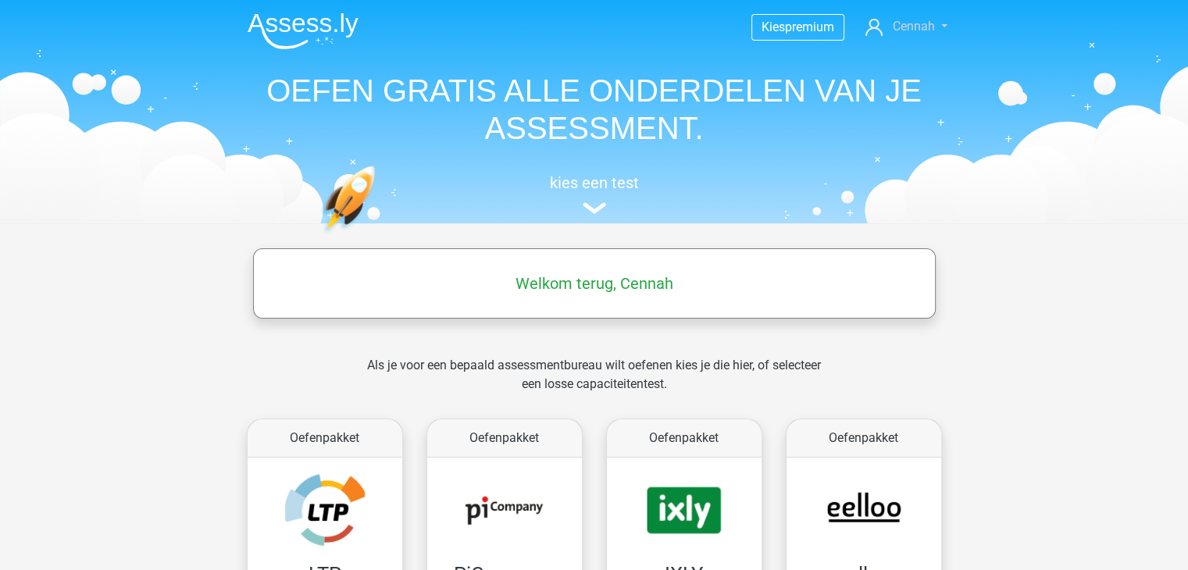
click at [875, 20] on icon at bounding box center [874, 27] width 17 height 17
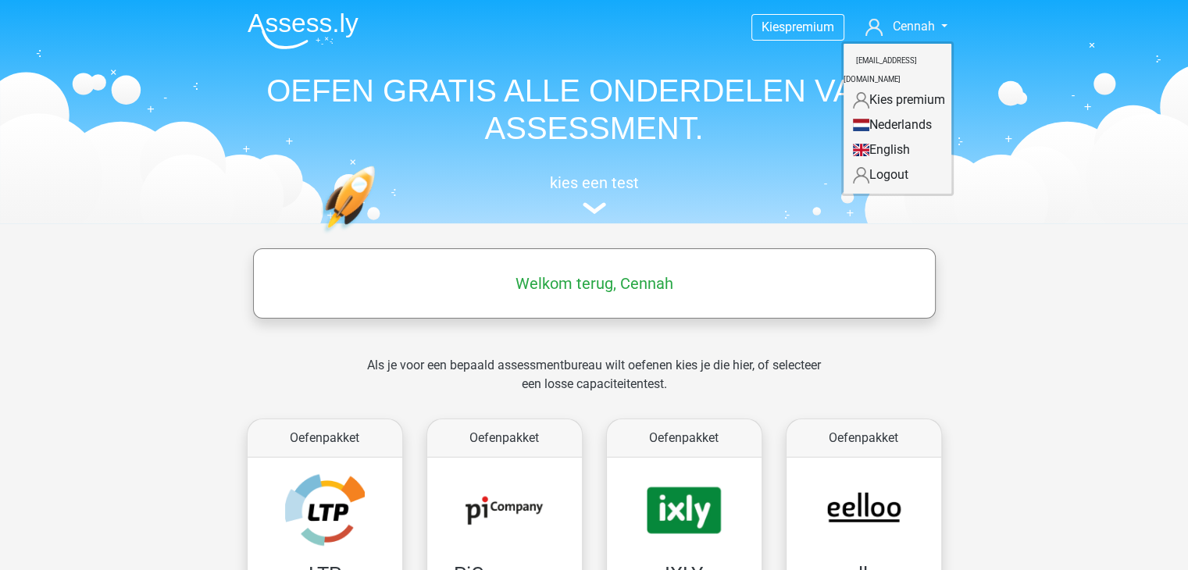
click at [359, 53] on div "Kies premium Cennah cennahkortenoever@gmail.com" at bounding box center [594, 109] width 742 height 215
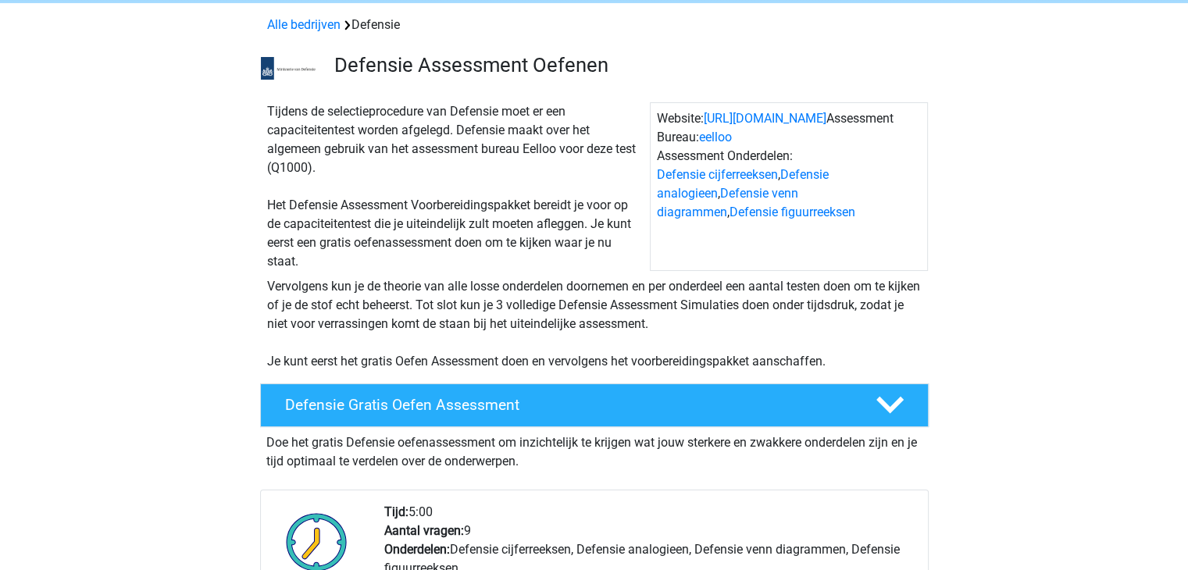
scroll to position [156, 0]
